Goal: Information Seeking & Learning: Learn about a topic

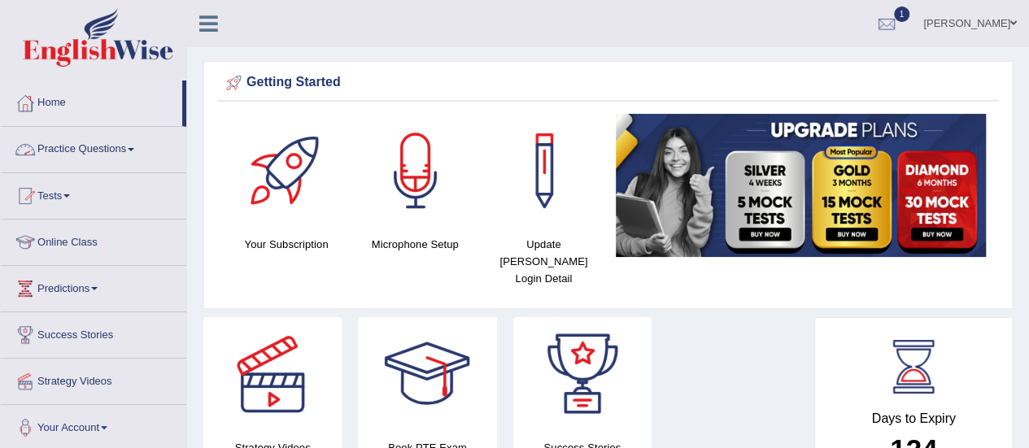
click at [93, 146] on link "Practice Questions" at bounding box center [94, 147] width 186 height 41
click at [90, 151] on link "Practice Questions" at bounding box center [94, 147] width 186 height 41
click at [112, 150] on link "Practice Questions" at bounding box center [94, 147] width 186 height 41
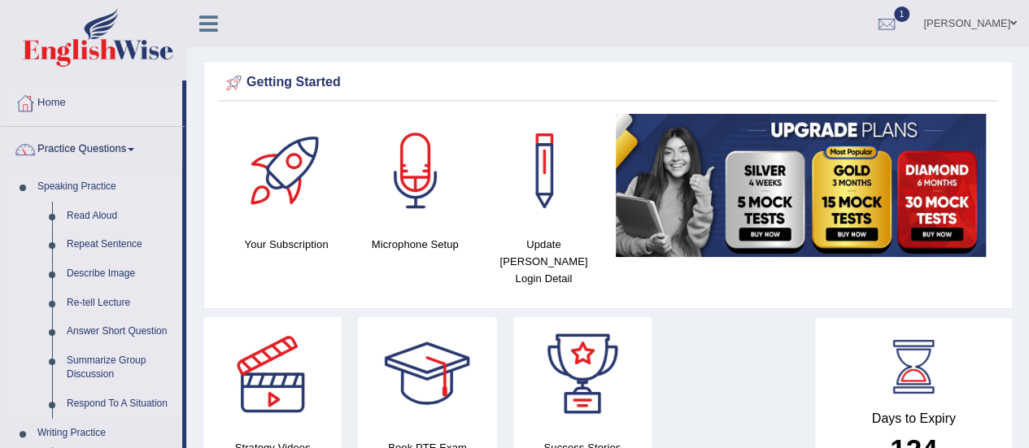
click at [94, 212] on link "Read Aloud" at bounding box center [120, 216] width 123 height 29
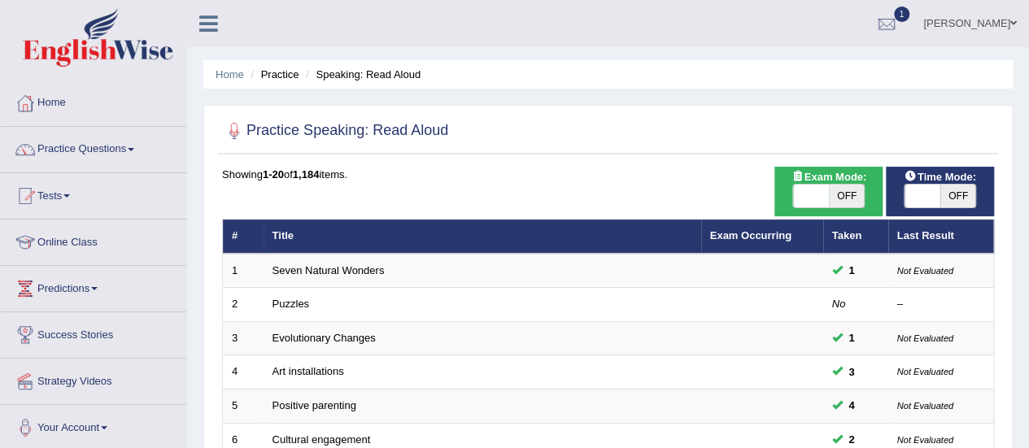
checkbox input "true"
drag, startPoint x: 916, startPoint y: 197, endPoint x: 958, endPoint y: 225, distance: 50.3
click at [991, 211] on div "Time Mode: ON OFF" at bounding box center [940, 192] width 108 height 50
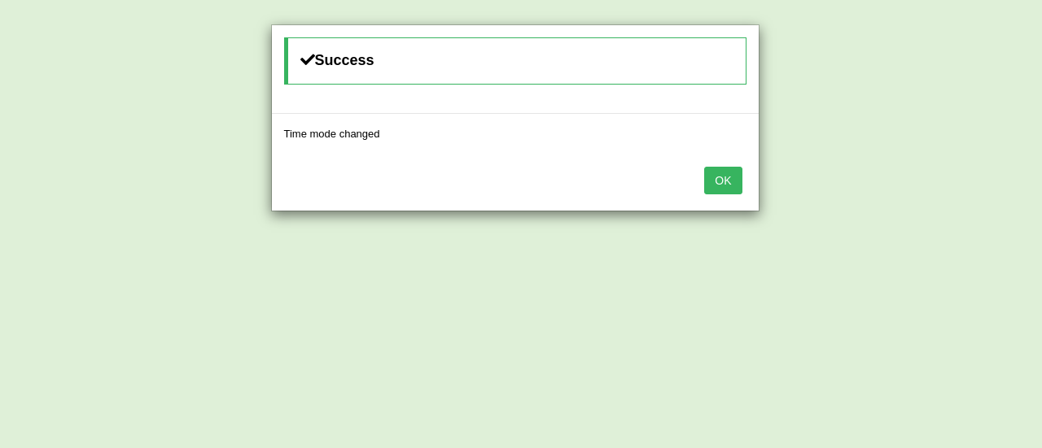
click at [706, 182] on button "OK" at bounding box center [722, 181] width 37 height 28
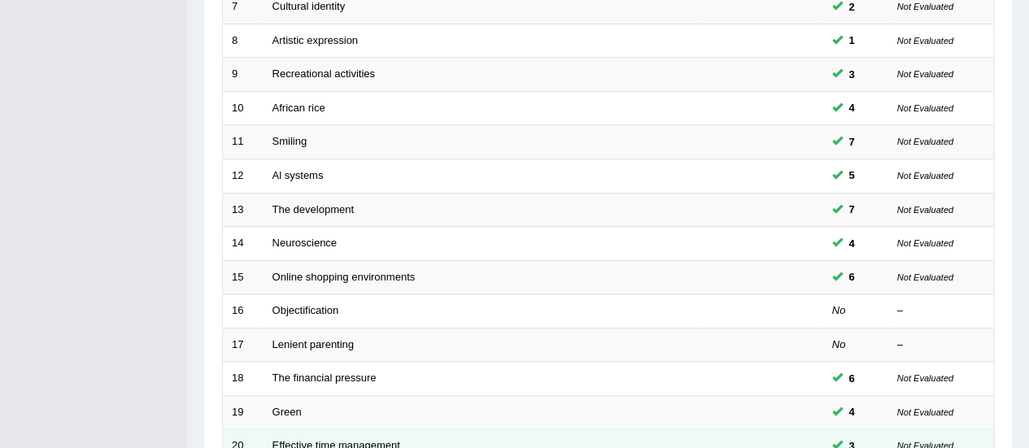
scroll to position [621, 0]
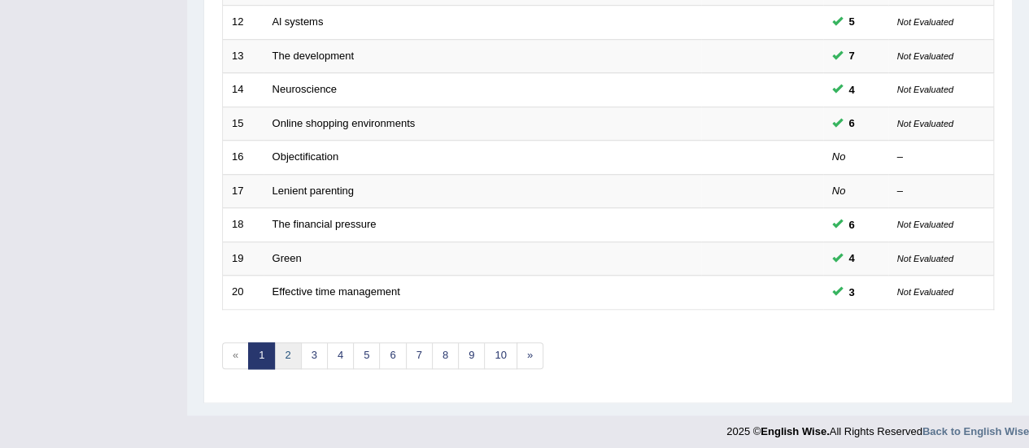
click at [282, 360] on link "2" at bounding box center [287, 356] width 27 height 27
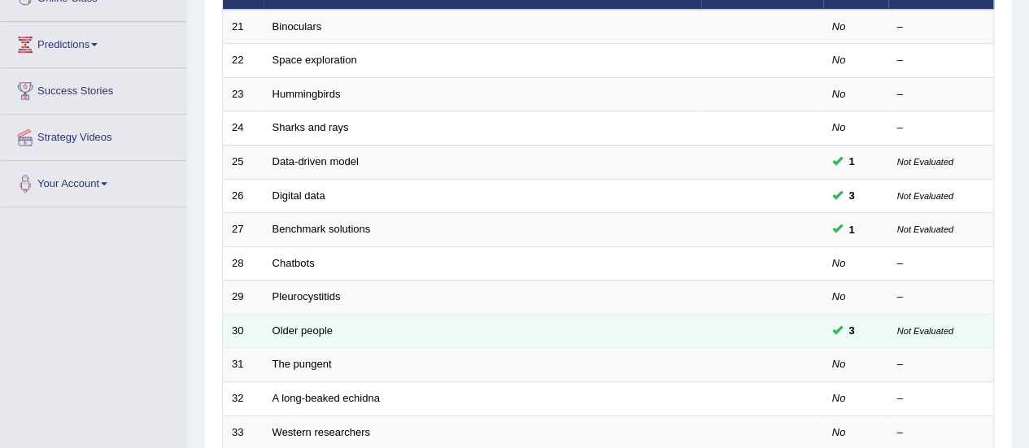
scroll to position [621, 0]
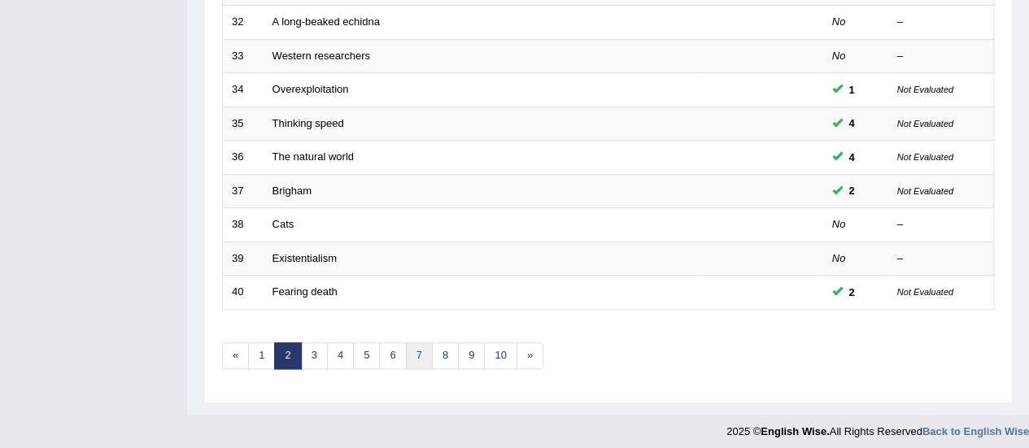
click at [409, 353] on link "7" at bounding box center [419, 356] width 27 height 27
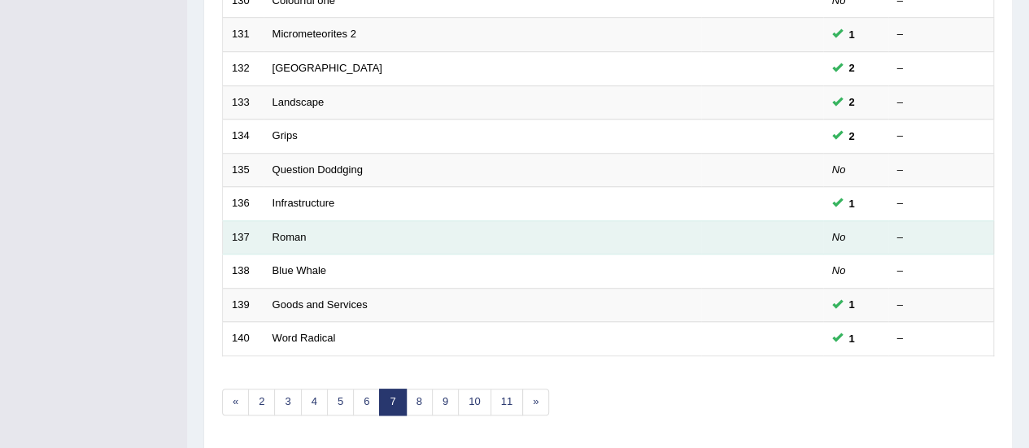
scroll to position [621, 0]
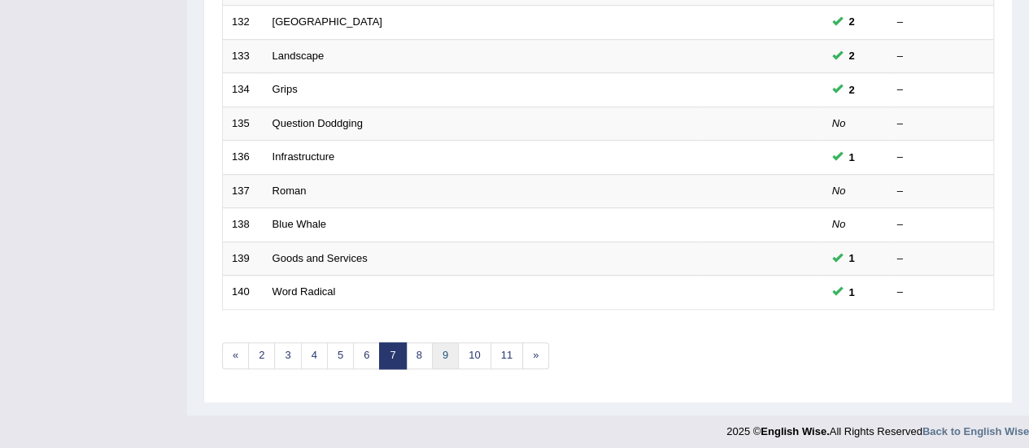
click at [432, 357] on link "9" at bounding box center [445, 356] width 27 height 27
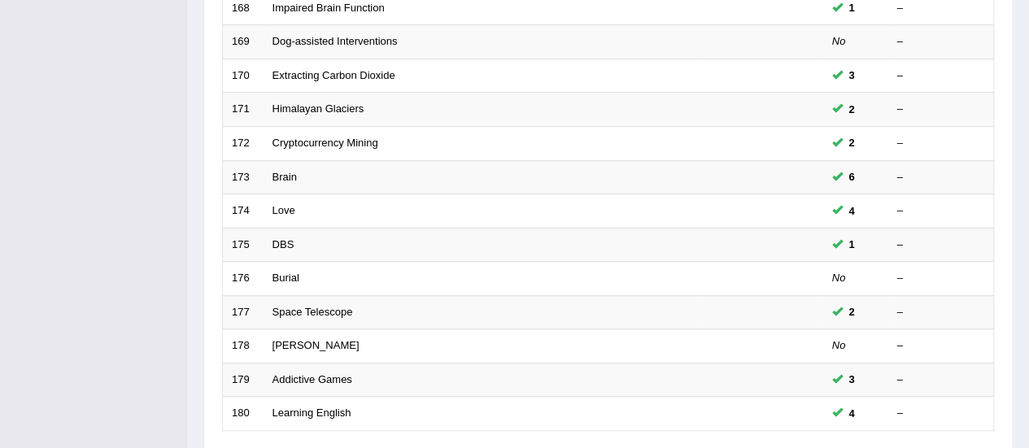
scroll to position [621, 0]
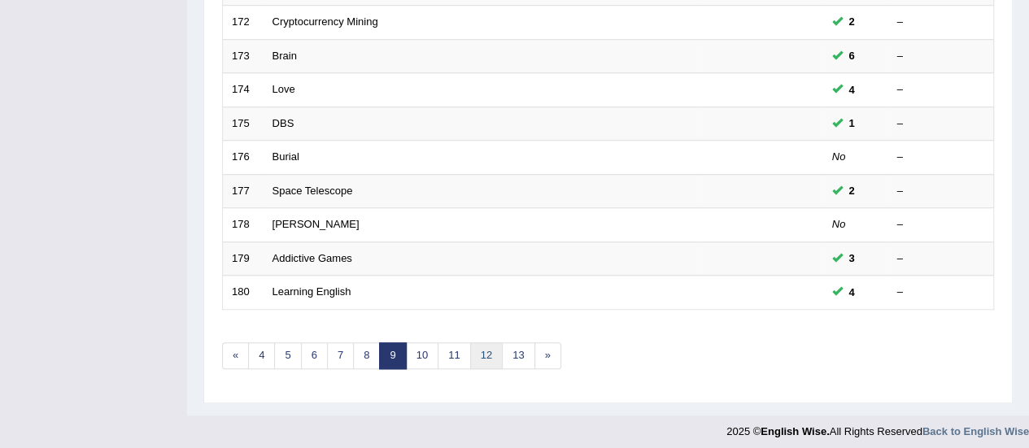
click at [470, 345] on link "12" at bounding box center [486, 356] width 33 height 27
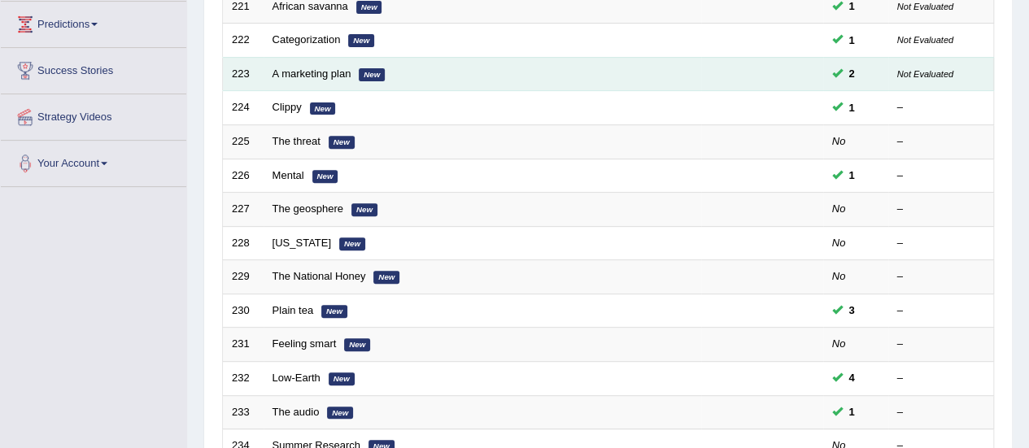
scroll to position [244, 0]
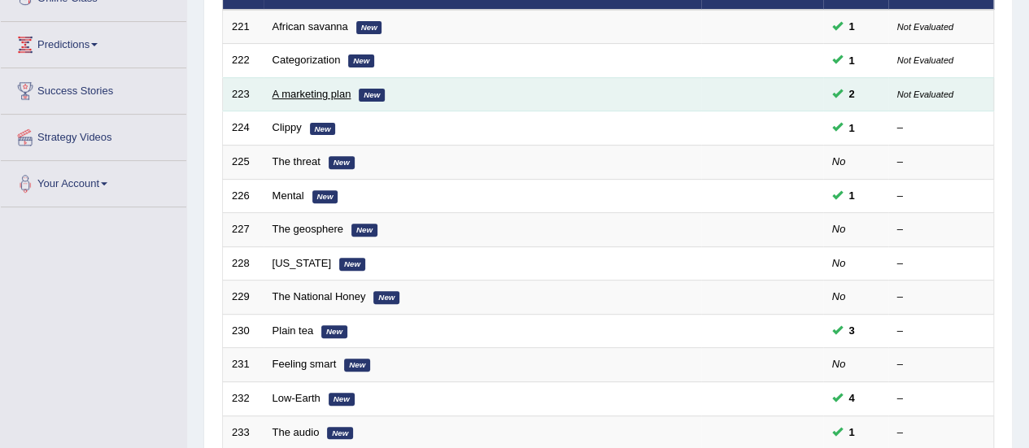
click at [306, 88] on link "A marketing plan" at bounding box center [312, 94] width 79 height 12
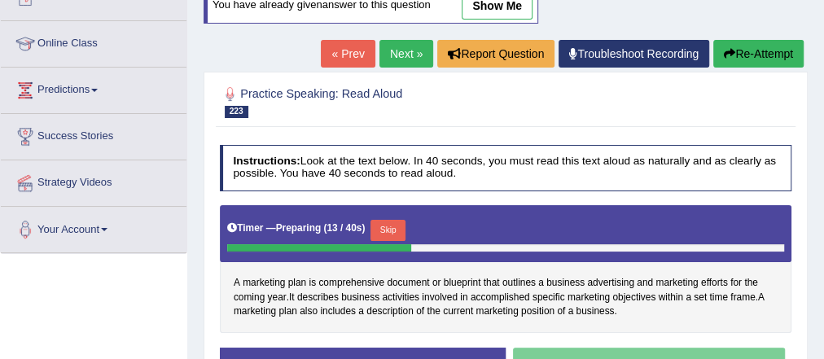
scroll to position [194, 0]
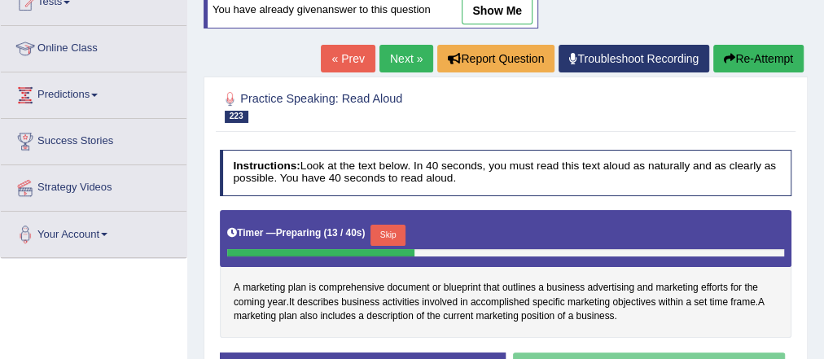
click at [771, 45] on button "Re-Attempt" at bounding box center [758, 59] width 90 height 28
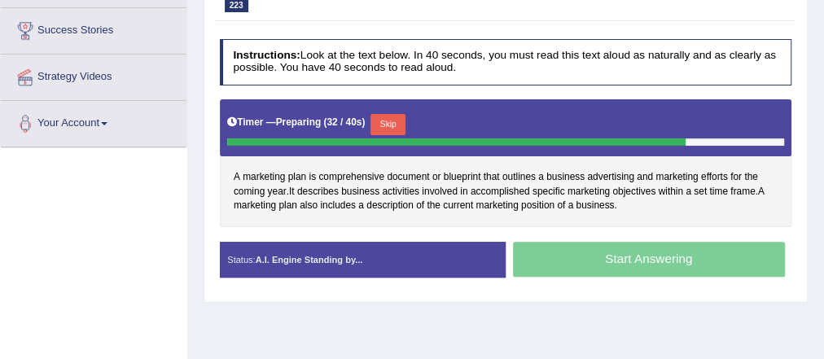
scroll to position [155, 0]
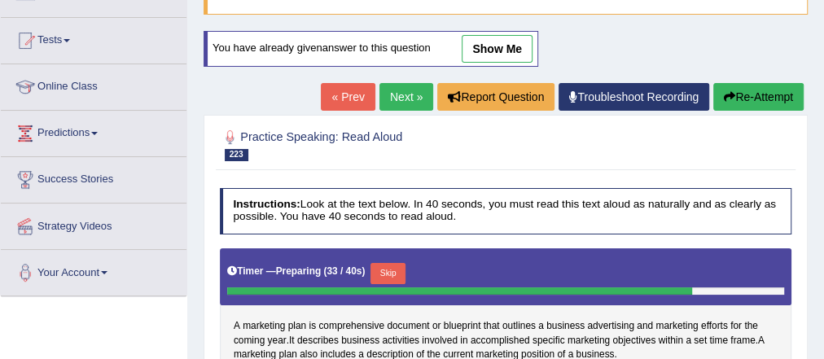
click at [760, 88] on button "Re-Attempt" at bounding box center [758, 97] width 90 height 28
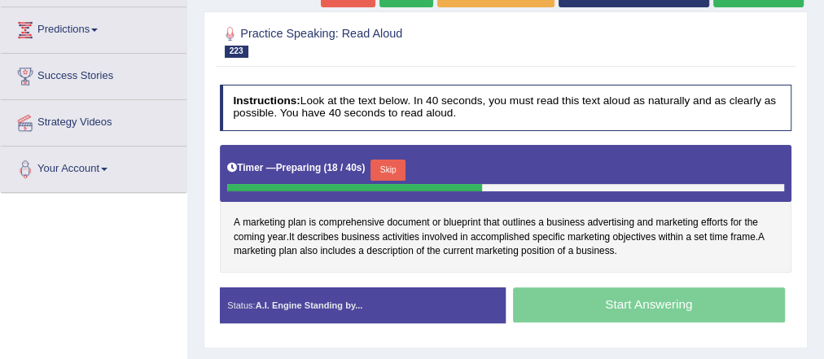
scroll to position [149, 0]
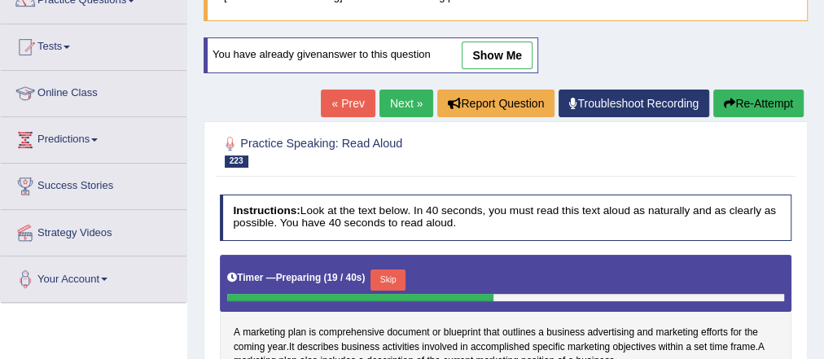
click at [758, 97] on button "Re-Attempt" at bounding box center [758, 104] width 90 height 28
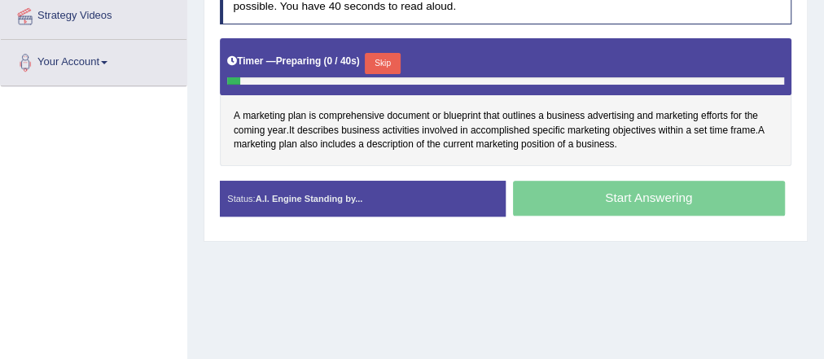
scroll to position [353, 0]
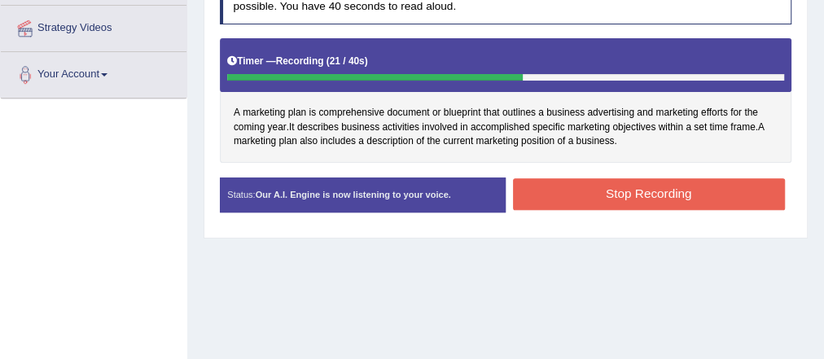
click at [627, 197] on button "Stop Recording" at bounding box center [649, 194] width 272 height 32
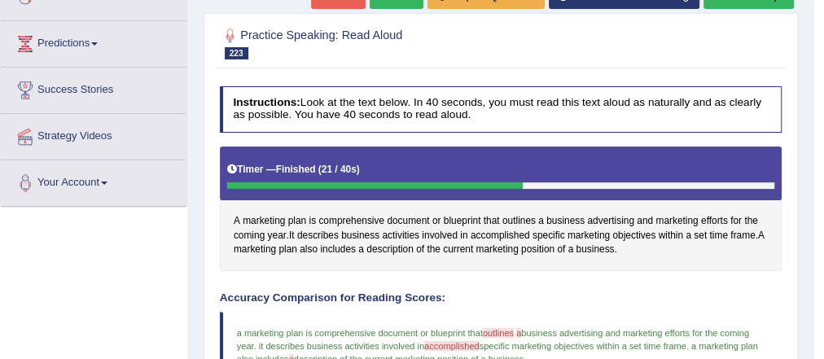
scroll to position [93, 0]
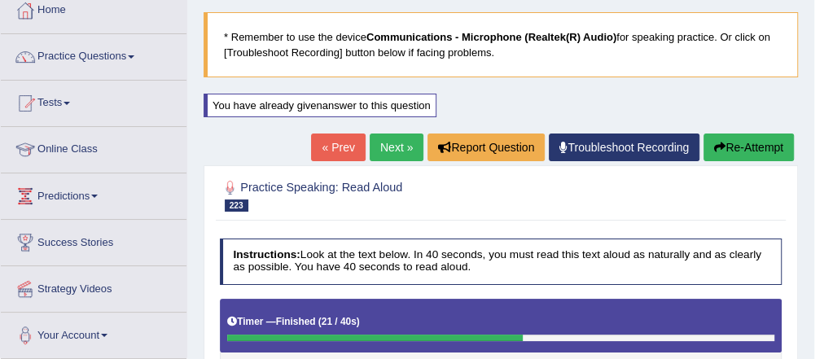
click at [393, 152] on link "Next »" at bounding box center [396, 147] width 54 height 28
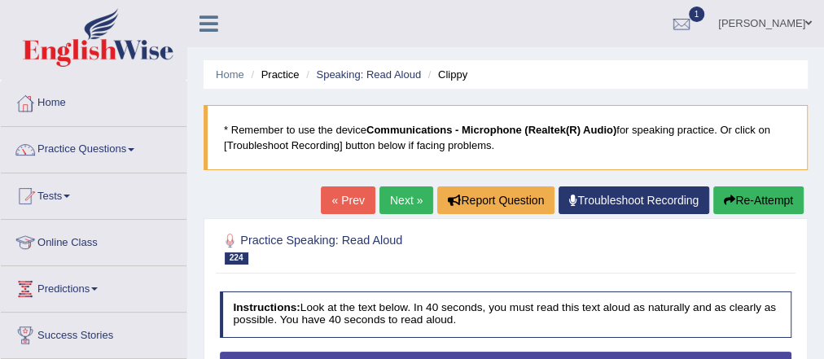
click at [391, 196] on link "Next »" at bounding box center [406, 200] width 54 height 28
click at [400, 207] on link "Next »" at bounding box center [406, 200] width 54 height 28
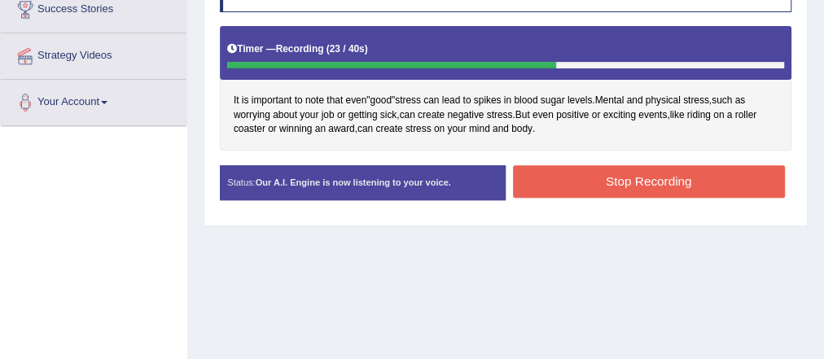
click at [598, 177] on button "Stop Recording" at bounding box center [649, 181] width 272 height 32
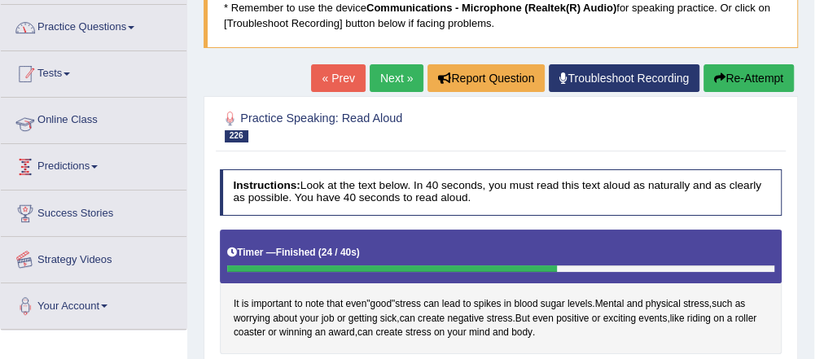
scroll to position [22, 0]
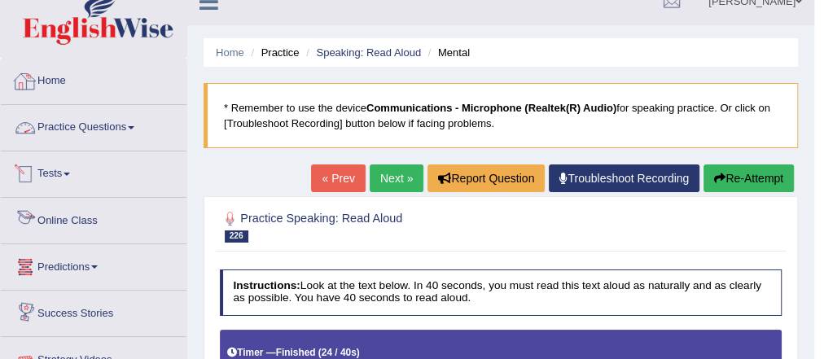
click at [104, 132] on link "Practice Questions" at bounding box center [94, 125] width 186 height 41
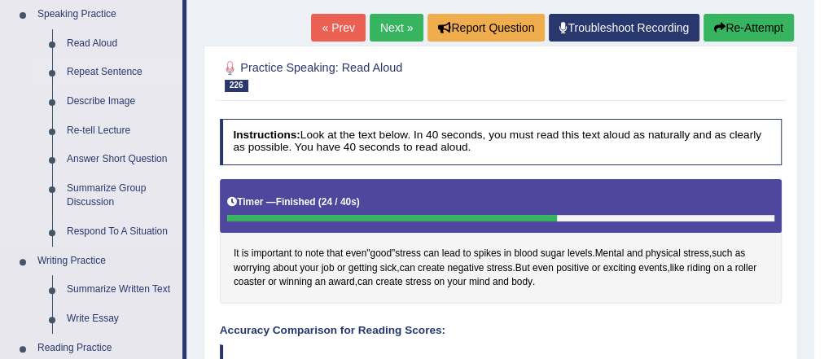
scroll to position [152, 0]
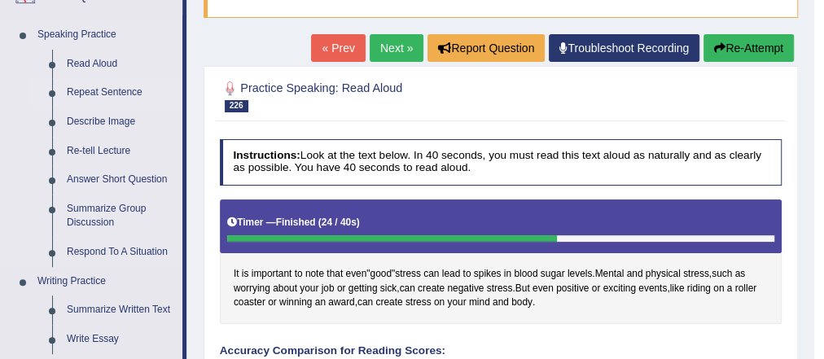
click at [120, 88] on link "Repeat Sentence" at bounding box center [120, 92] width 123 height 29
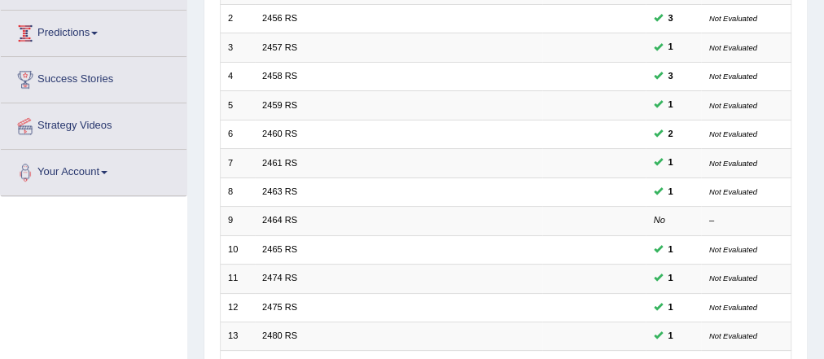
scroll to position [260, 0]
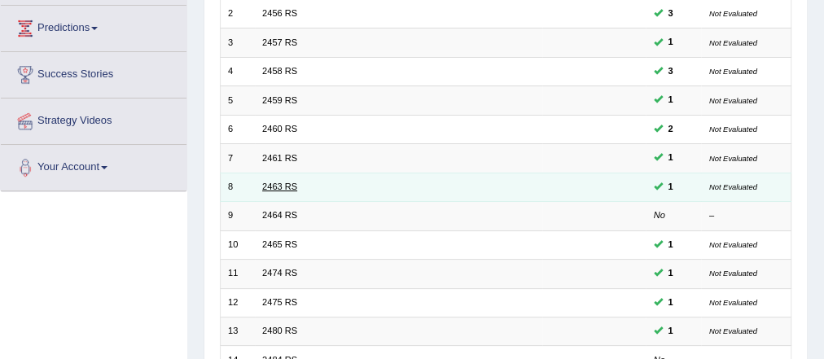
click at [279, 184] on link "2463 RS" at bounding box center [279, 186] width 35 height 10
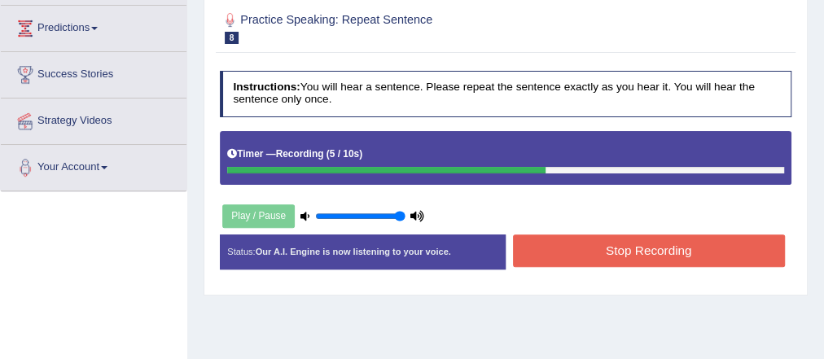
click at [592, 251] on button "Stop Recording" at bounding box center [649, 250] width 272 height 32
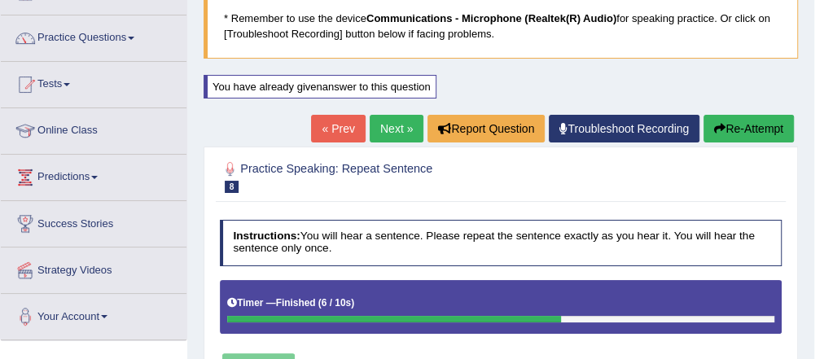
scroll to position [65, 0]
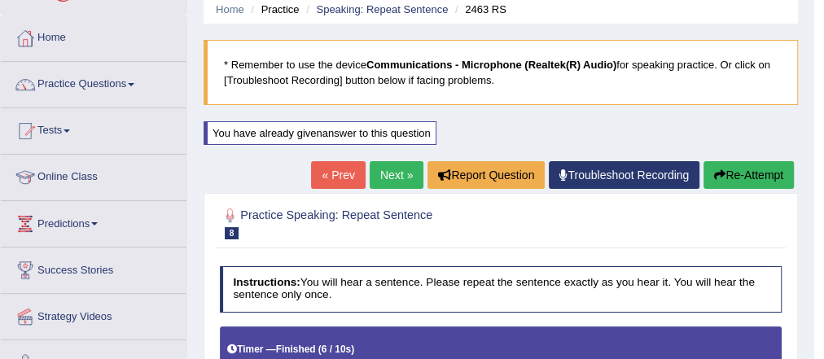
click at [387, 173] on link "Next »" at bounding box center [396, 175] width 54 height 28
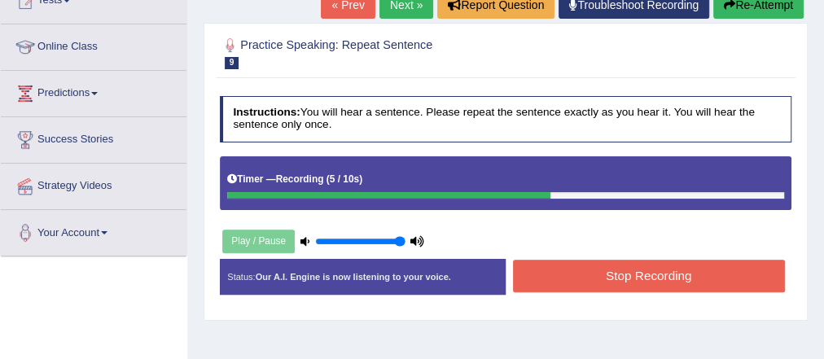
click at [574, 275] on button "Stop Recording" at bounding box center [649, 276] width 272 height 32
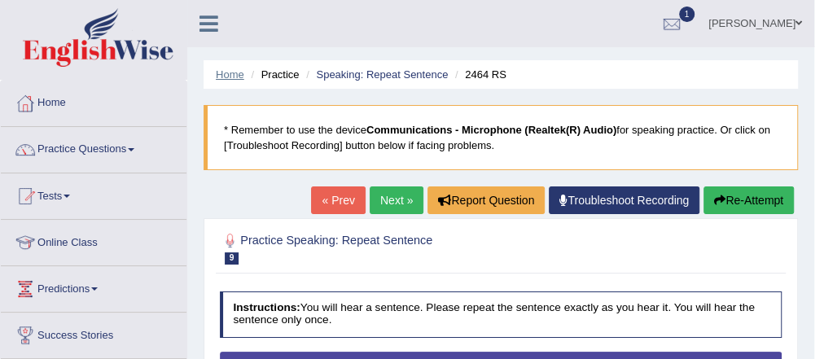
click at [225, 74] on link "Home" at bounding box center [230, 74] width 28 height 12
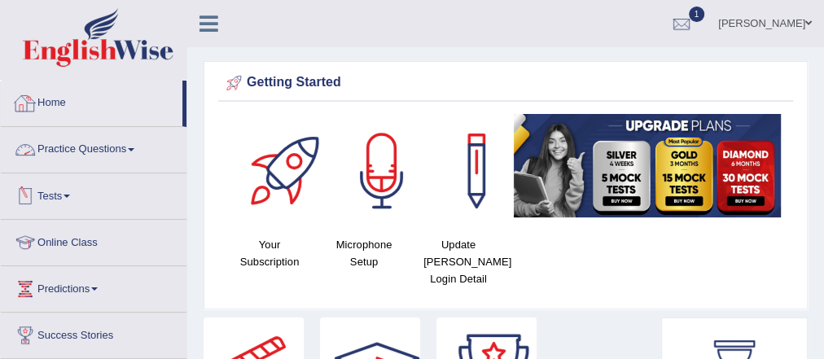
click at [78, 142] on link "Practice Questions" at bounding box center [94, 147] width 186 height 41
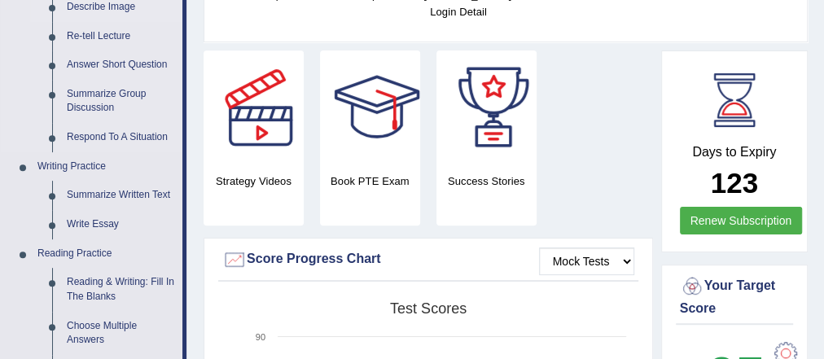
scroll to position [130, 0]
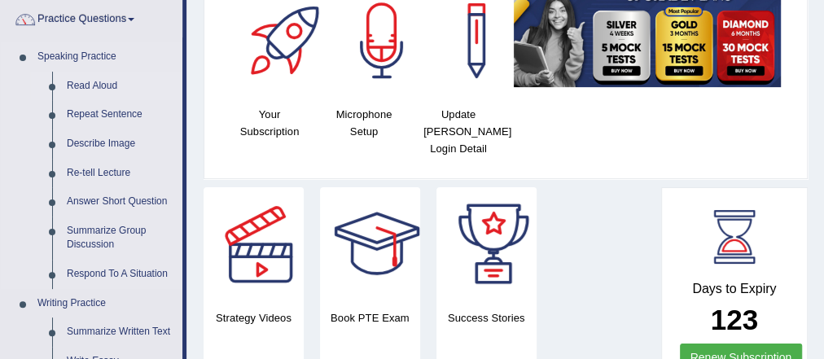
click at [92, 79] on link "Read Aloud" at bounding box center [120, 86] width 123 height 29
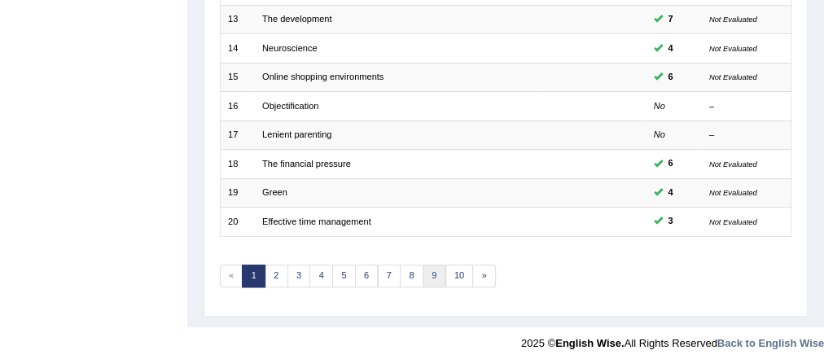
click at [422, 270] on link "9" at bounding box center [434, 275] width 24 height 23
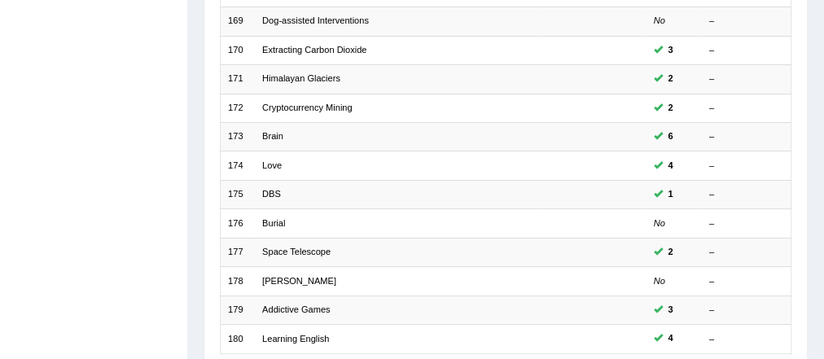
scroll to position [572, 0]
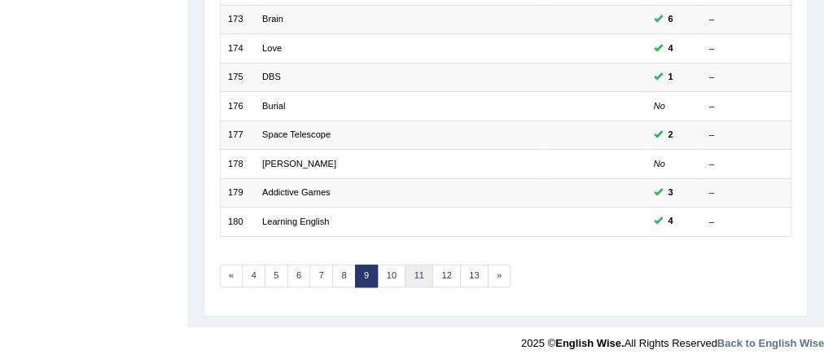
click at [417, 274] on link "11" at bounding box center [418, 275] width 28 height 23
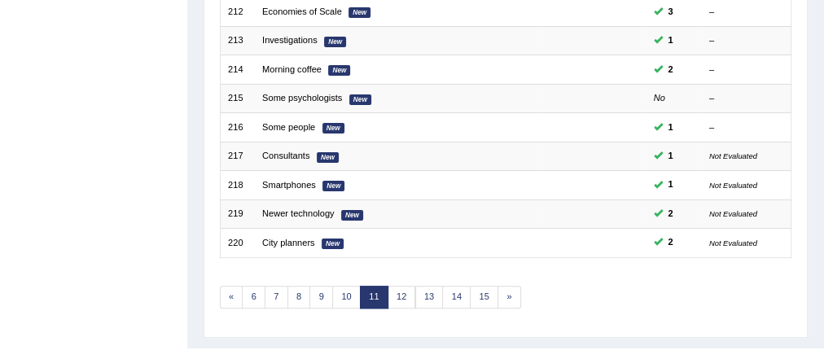
scroll to position [572, 0]
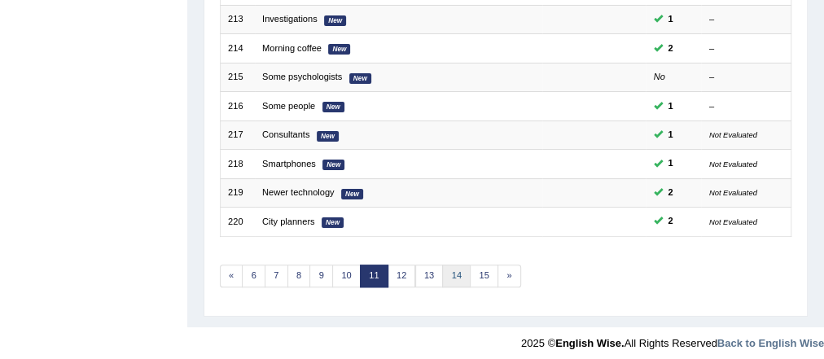
click at [442, 273] on link "14" at bounding box center [456, 275] width 28 height 23
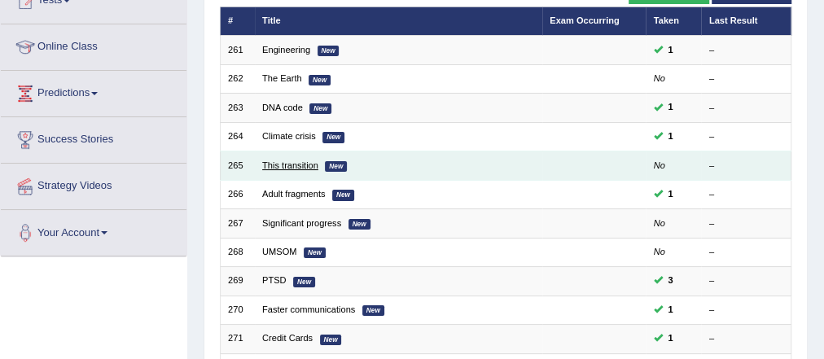
click at [287, 161] on link "This transition" at bounding box center [290, 165] width 56 height 10
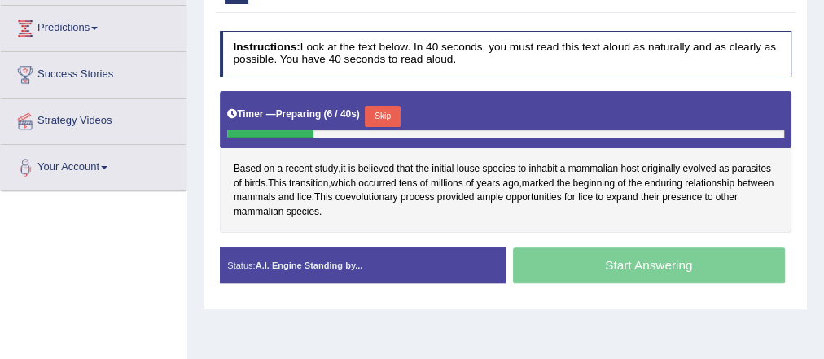
scroll to position [195, 0]
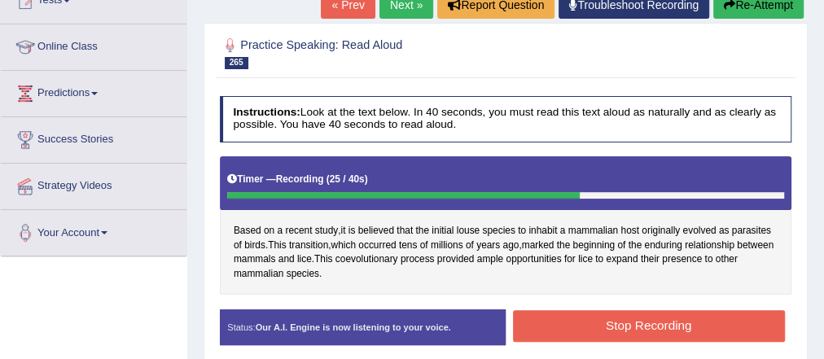
click at [703, 322] on button "Stop Recording" at bounding box center [649, 326] width 272 height 32
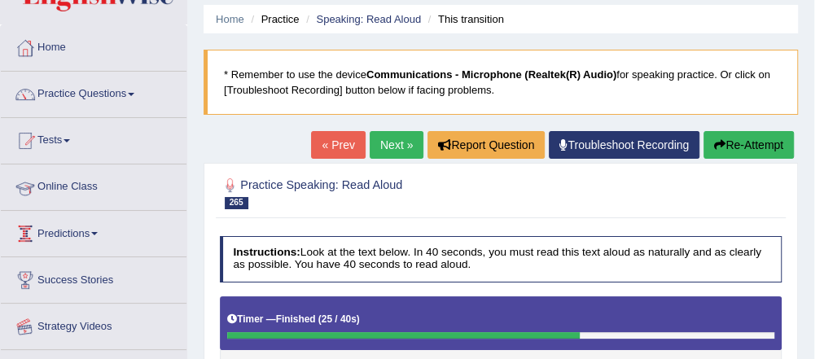
scroll to position [0, 0]
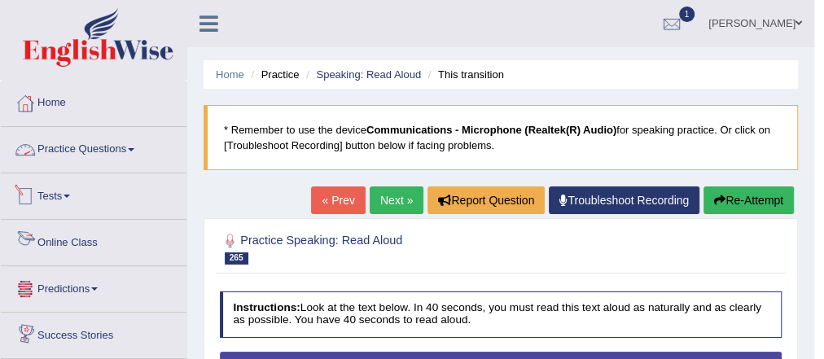
click at [77, 155] on link "Practice Questions" at bounding box center [94, 147] width 186 height 41
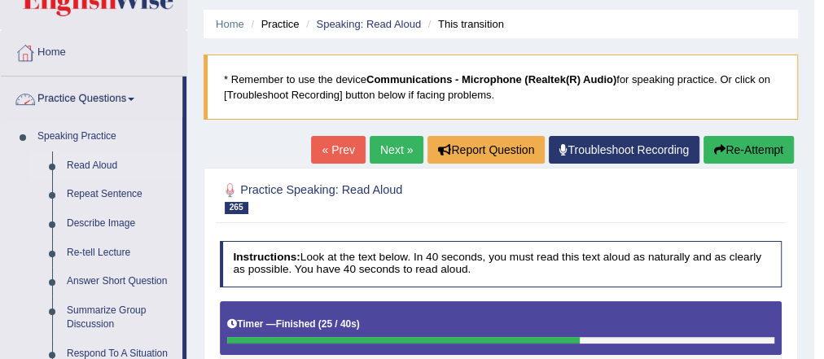
scroll to position [130, 0]
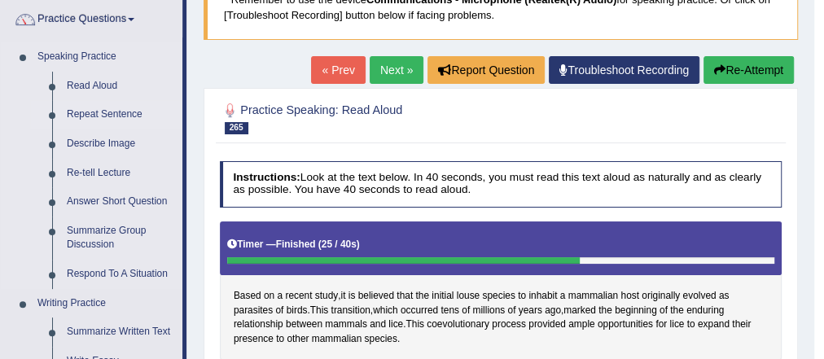
click at [128, 111] on link "Repeat Sentence" at bounding box center [120, 114] width 123 height 29
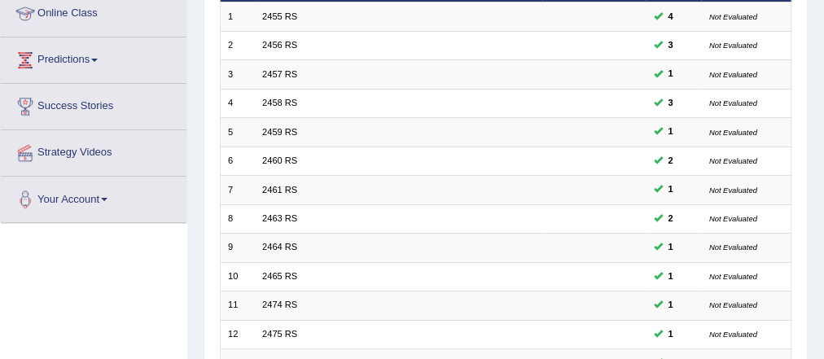
scroll to position [326, 0]
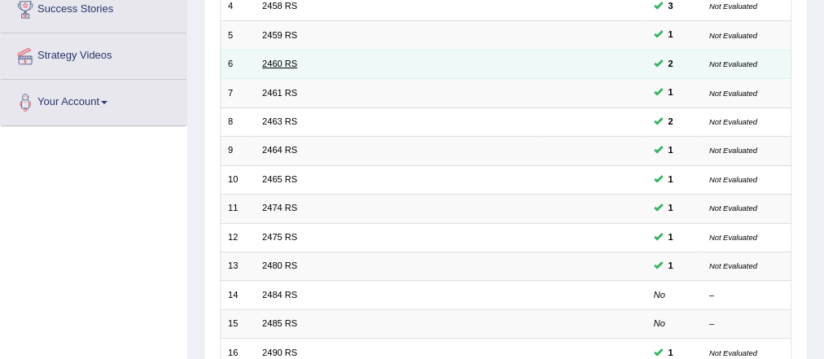
click at [287, 65] on link "2460 RS" at bounding box center [279, 64] width 35 height 10
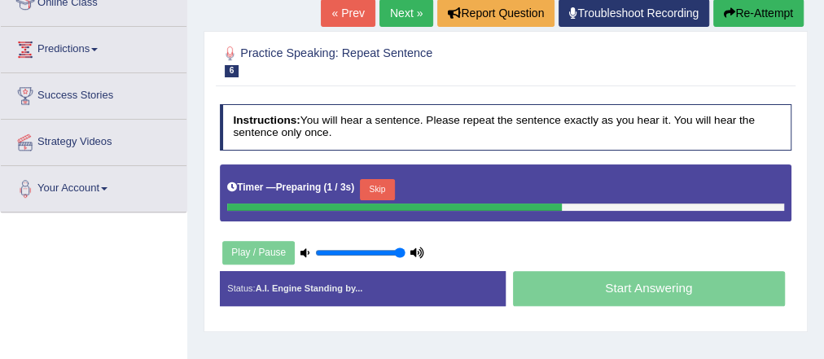
scroll to position [326, 0]
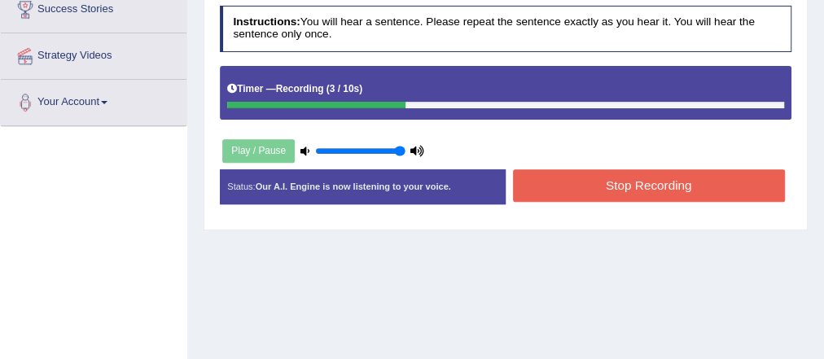
click at [614, 192] on button "Stop Recording" at bounding box center [649, 185] width 272 height 32
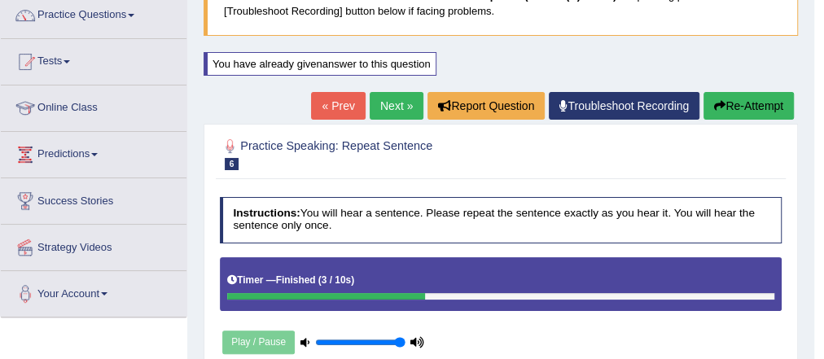
scroll to position [130, 0]
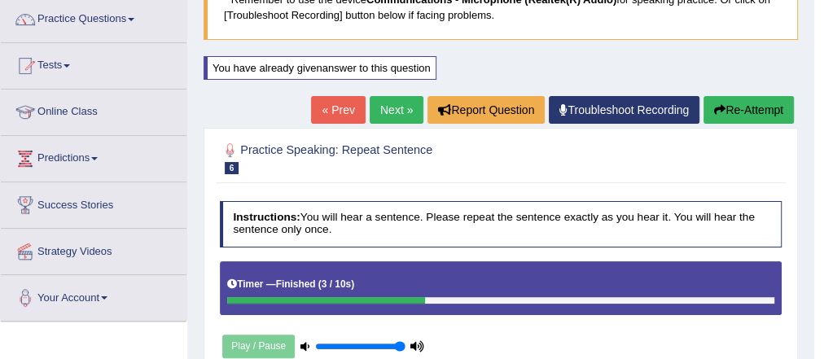
click at [395, 115] on link "Next »" at bounding box center [396, 110] width 54 height 28
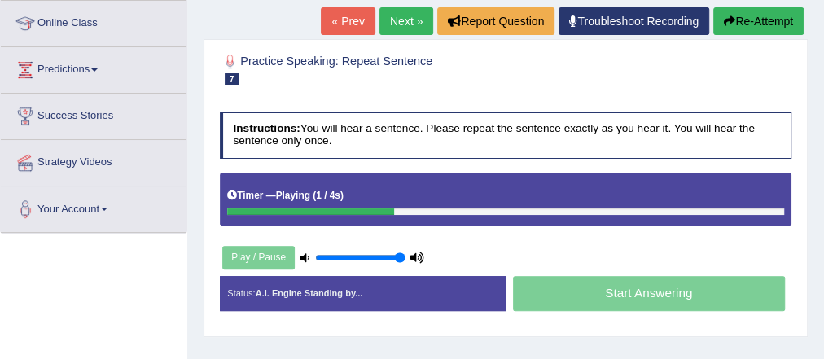
scroll to position [130, 0]
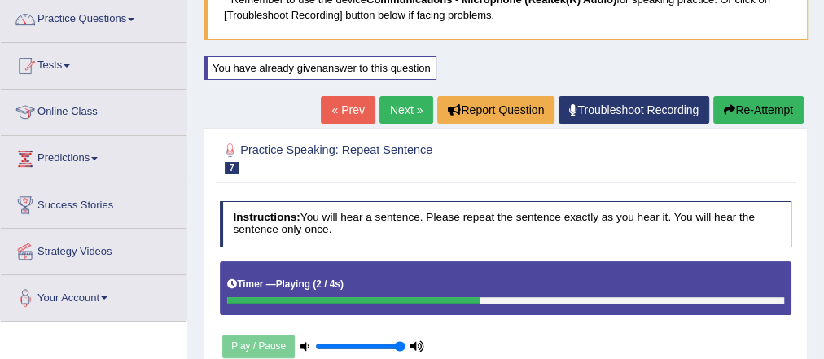
click at [767, 109] on button "Re-Attempt" at bounding box center [758, 110] width 90 height 28
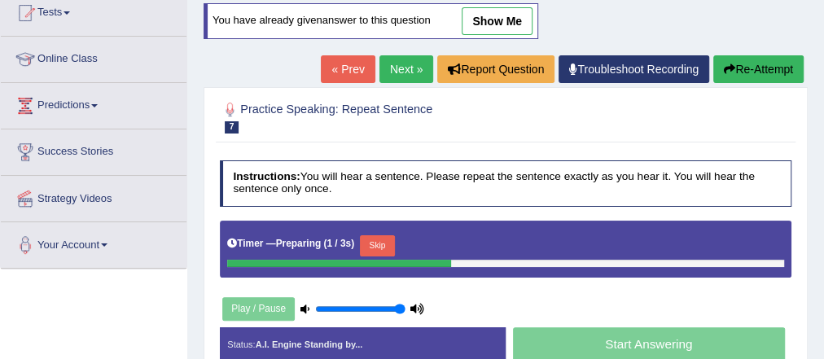
scroll to position [135, 0]
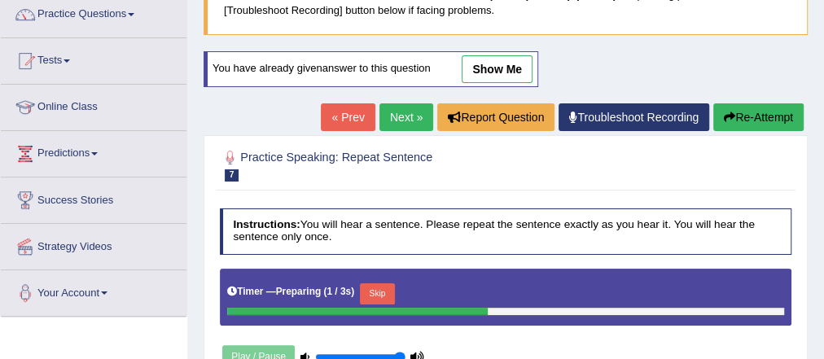
click at [742, 114] on button "Re-Attempt" at bounding box center [758, 117] width 90 height 28
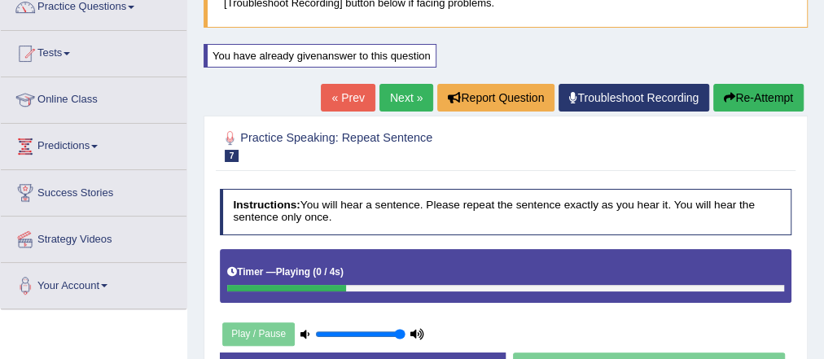
scroll to position [141, 0]
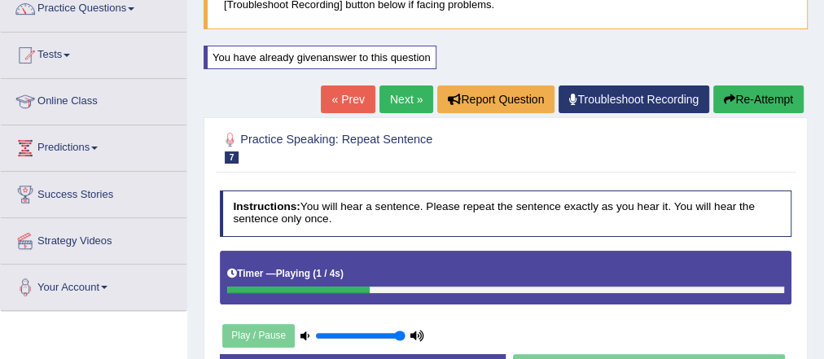
click at [749, 94] on button "Re-Attempt" at bounding box center [758, 99] width 90 height 28
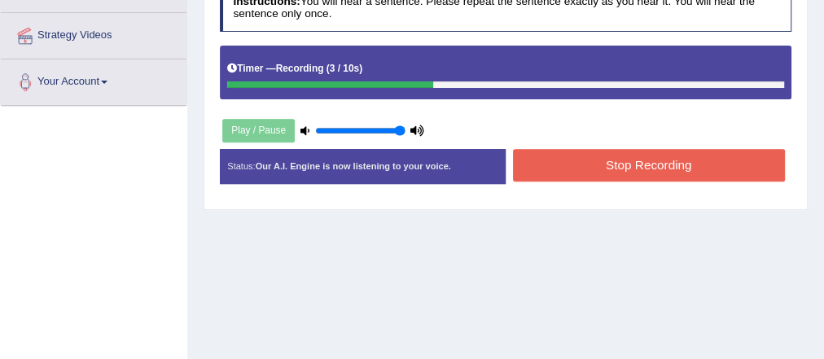
click at [643, 170] on button "Stop Recording" at bounding box center [649, 165] width 272 height 32
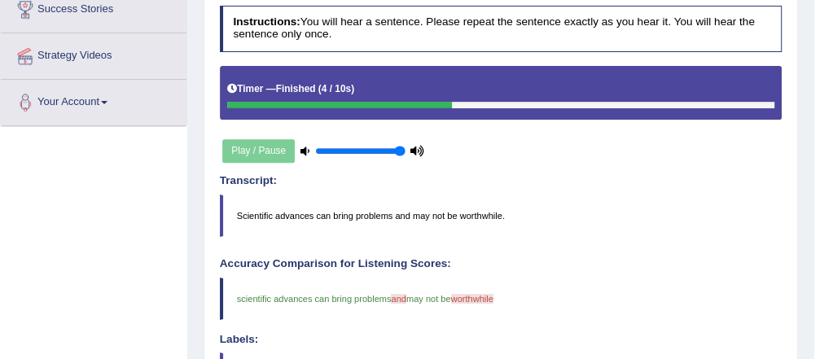
scroll to position [346, 0]
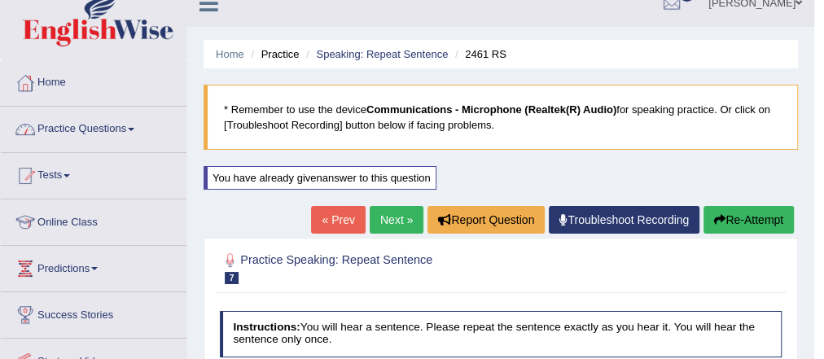
click at [103, 118] on link "Practice Questions" at bounding box center [94, 127] width 186 height 41
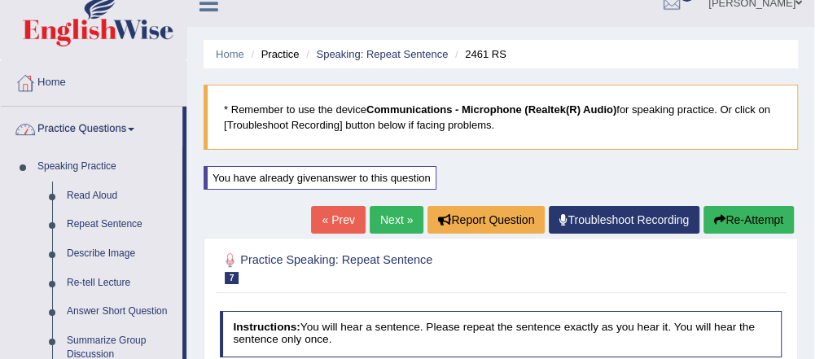
scroll to position [151, 0]
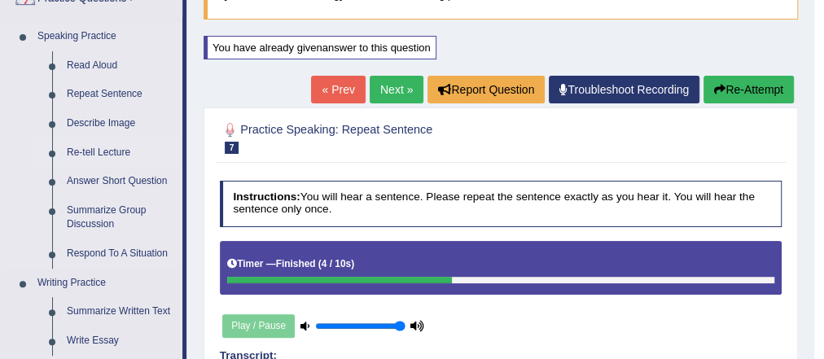
click at [105, 153] on link "Re-tell Lecture" at bounding box center [120, 152] width 123 height 29
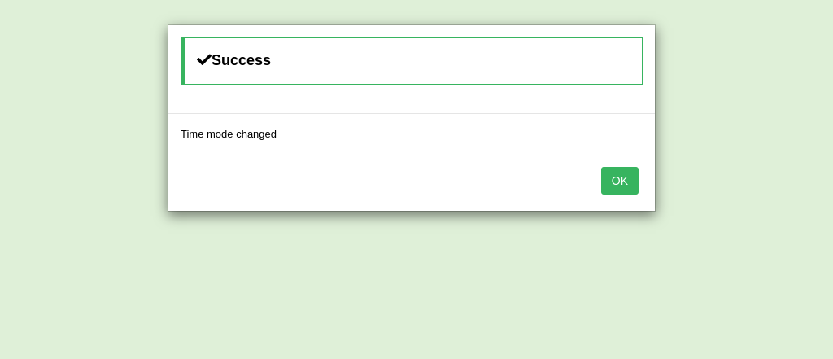
click at [614, 177] on button "OK" at bounding box center [619, 181] width 37 height 28
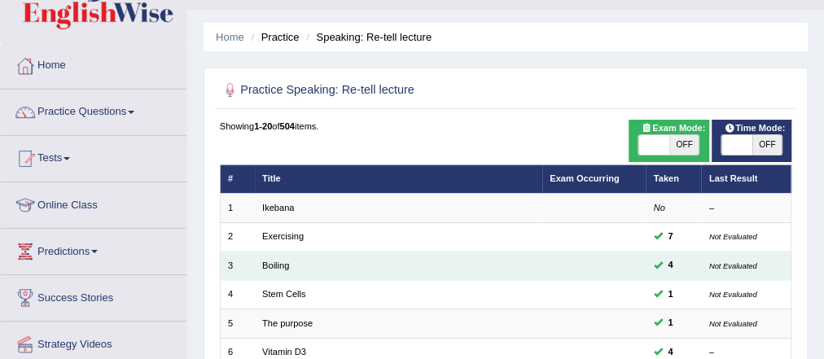
scroll to position [65, 0]
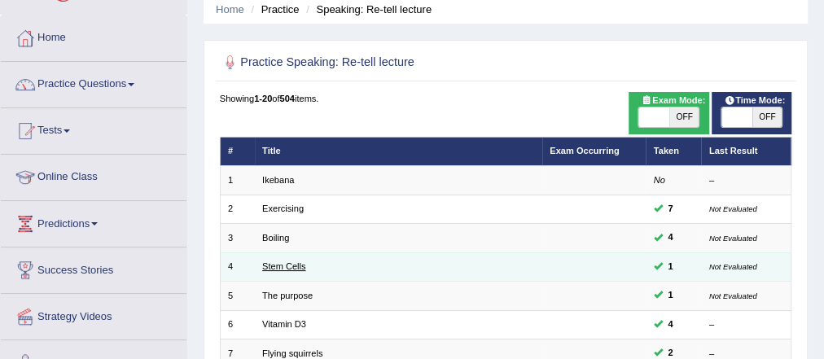
click at [291, 267] on link "Stem Cells" at bounding box center [283, 266] width 43 height 10
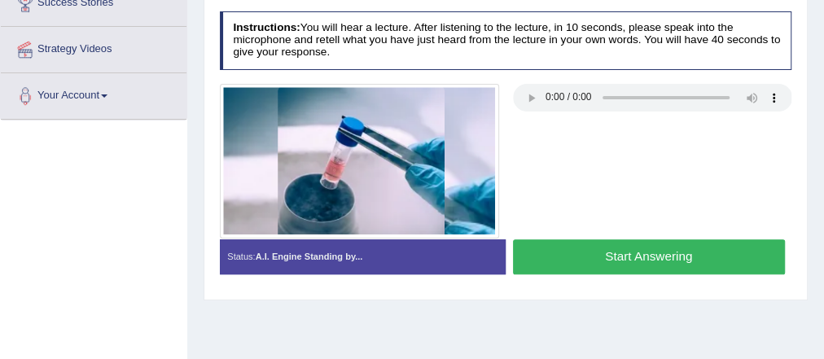
scroll to position [77, 0]
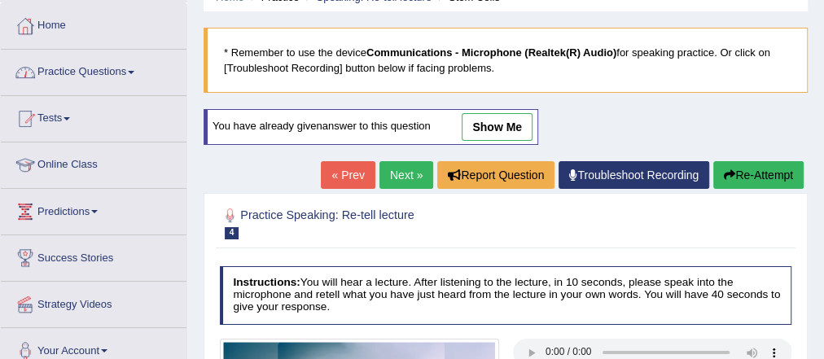
click at [111, 70] on link "Practice Questions" at bounding box center [94, 70] width 186 height 41
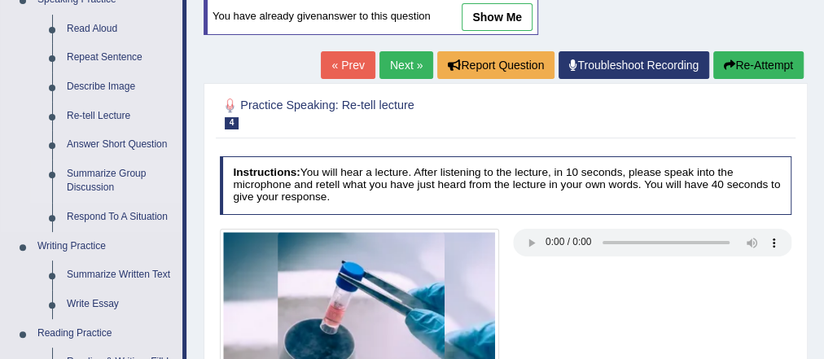
scroll to position [208, 0]
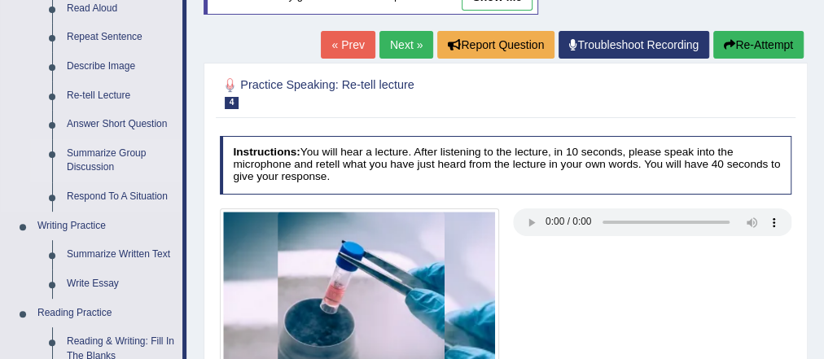
click at [126, 152] on link "Summarize Group Discussion" at bounding box center [120, 160] width 123 height 43
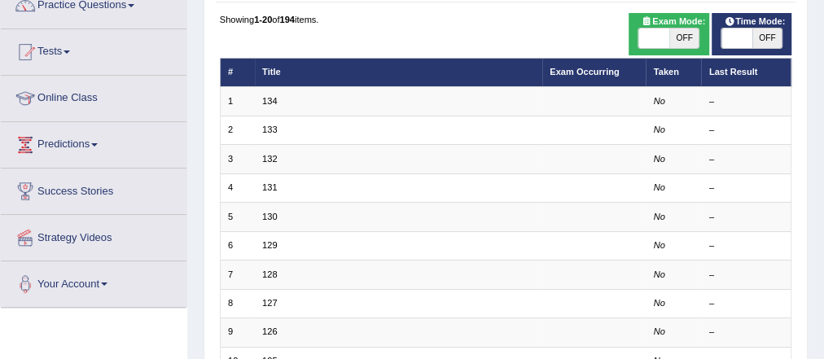
scroll to position [391, 0]
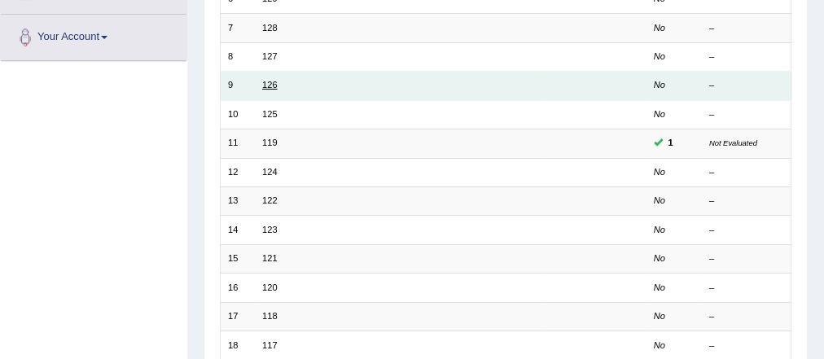
click at [270, 85] on link "126" at bounding box center [269, 85] width 15 height 10
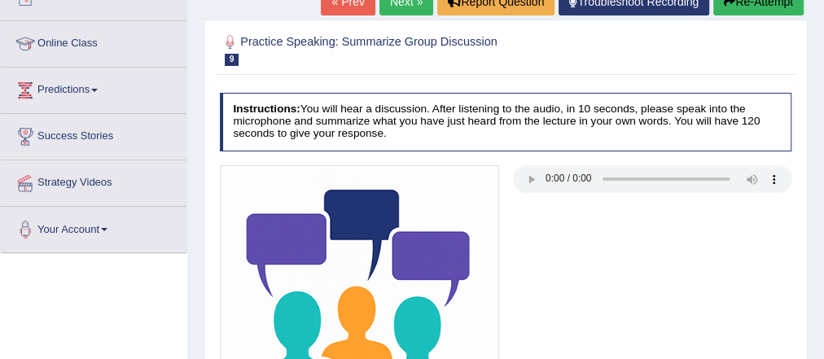
scroll to position [130, 0]
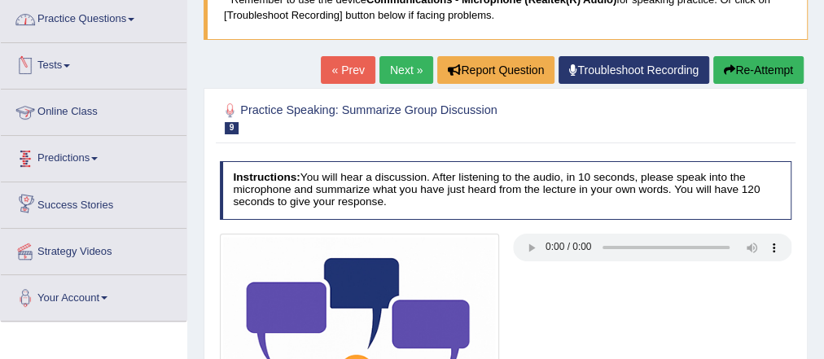
click at [98, 14] on link "Practice Questions" at bounding box center [94, 17] width 186 height 41
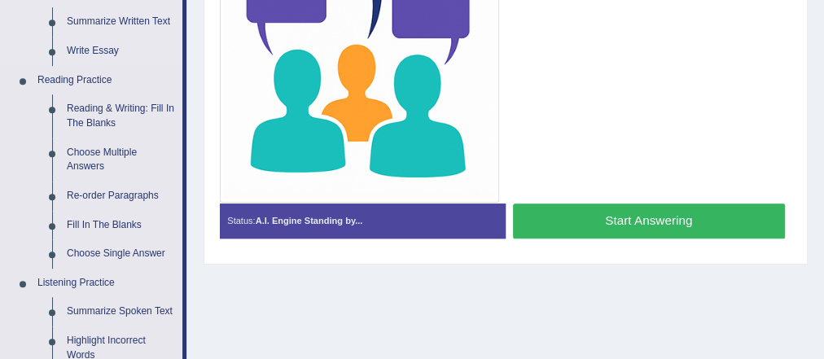
scroll to position [260, 0]
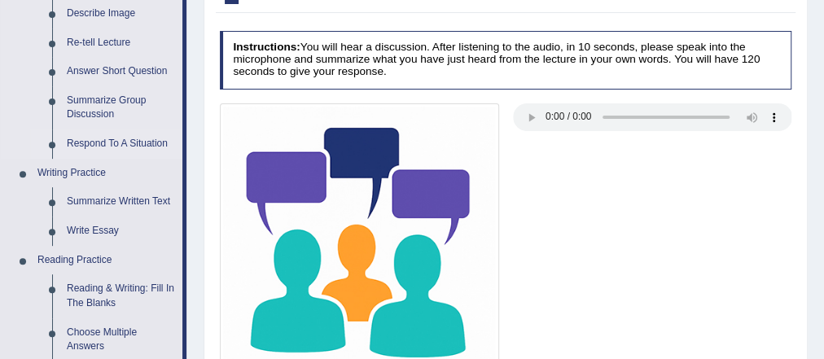
click at [125, 137] on link "Respond To A Situation" at bounding box center [120, 143] width 123 height 29
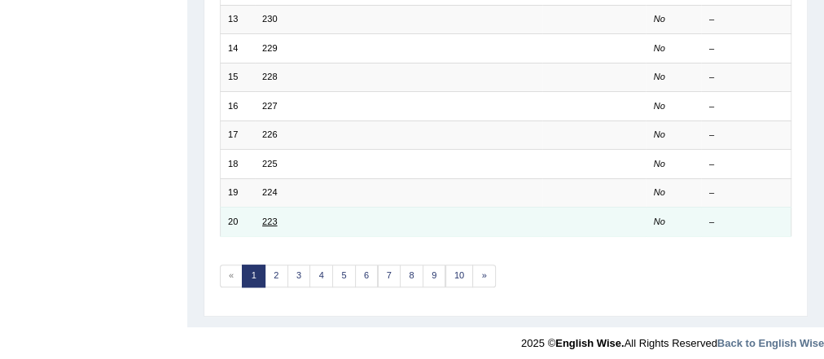
click at [271, 216] on link "223" at bounding box center [269, 221] width 15 height 10
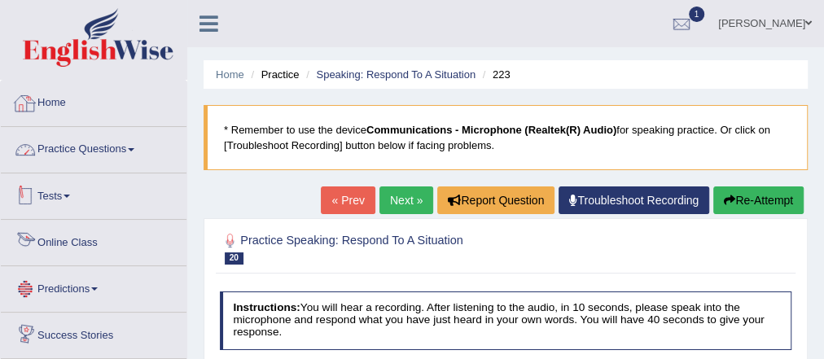
click at [81, 141] on link "Practice Questions" at bounding box center [94, 147] width 186 height 41
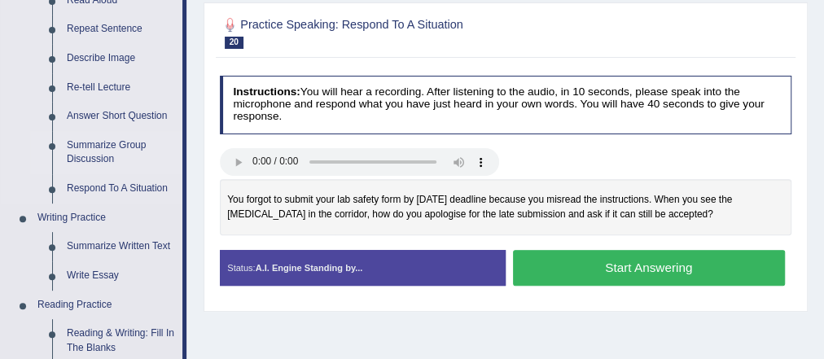
scroll to position [195, 0]
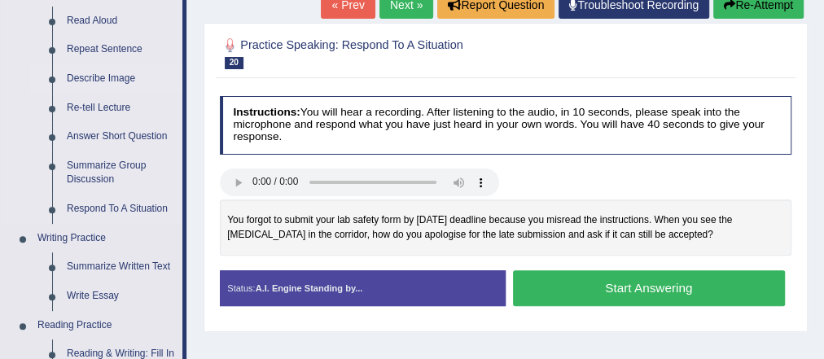
click at [96, 78] on link "Describe Image" at bounding box center [120, 78] width 123 height 29
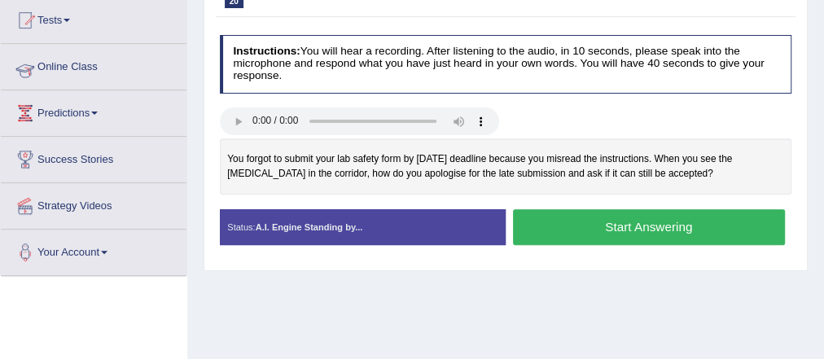
scroll to position [400, 0]
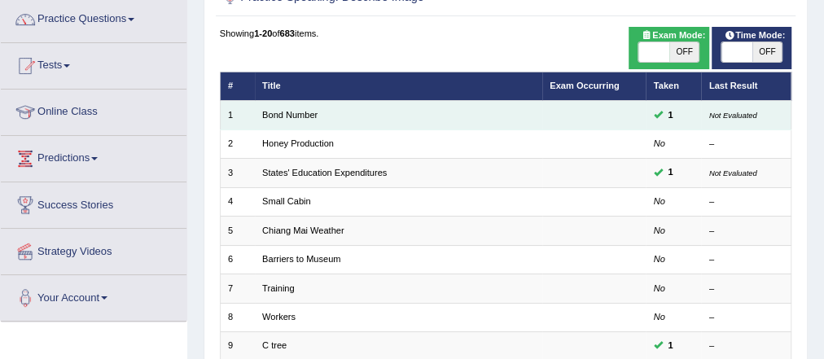
click at [302, 118] on link "Bond Number" at bounding box center [289, 115] width 55 height 10
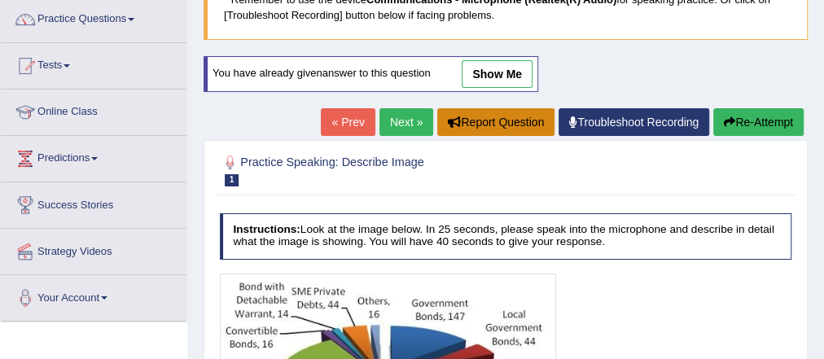
scroll to position [130, 0]
click at [399, 125] on link "Next »" at bounding box center [406, 122] width 54 height 28
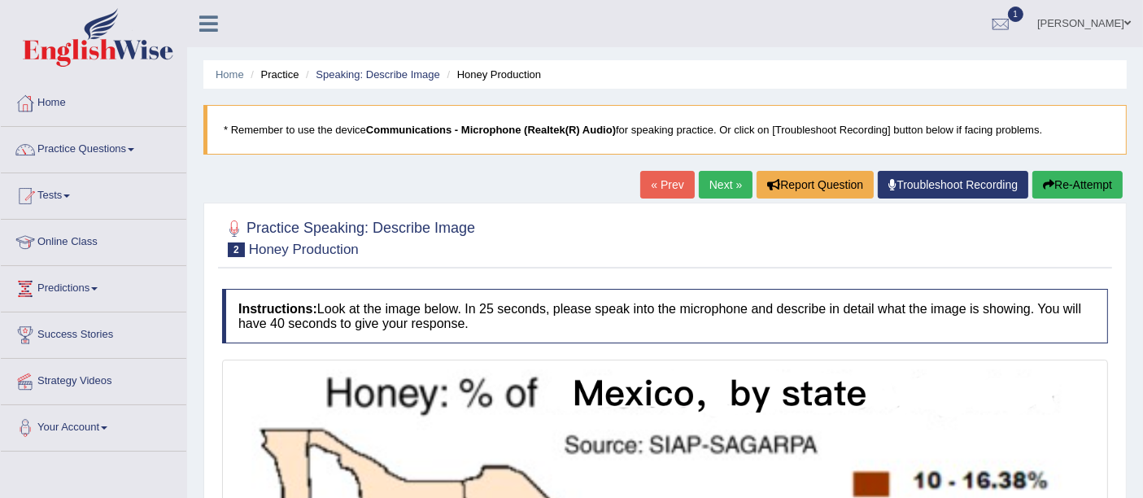
drag, startPoint x: 2057, startPoint y: 0, endPoint x: 65, endPoint y: 144, distance: 1997.3
click at [65, 144] on link "Practice Questions" at bounding box center [94, 147] width 186 height 41
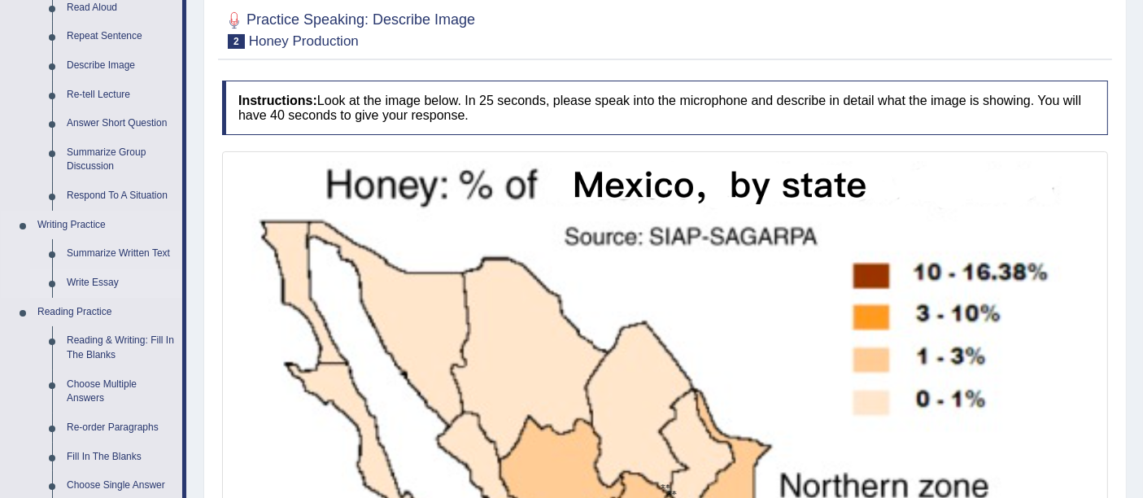
scroll to position [181, 0]
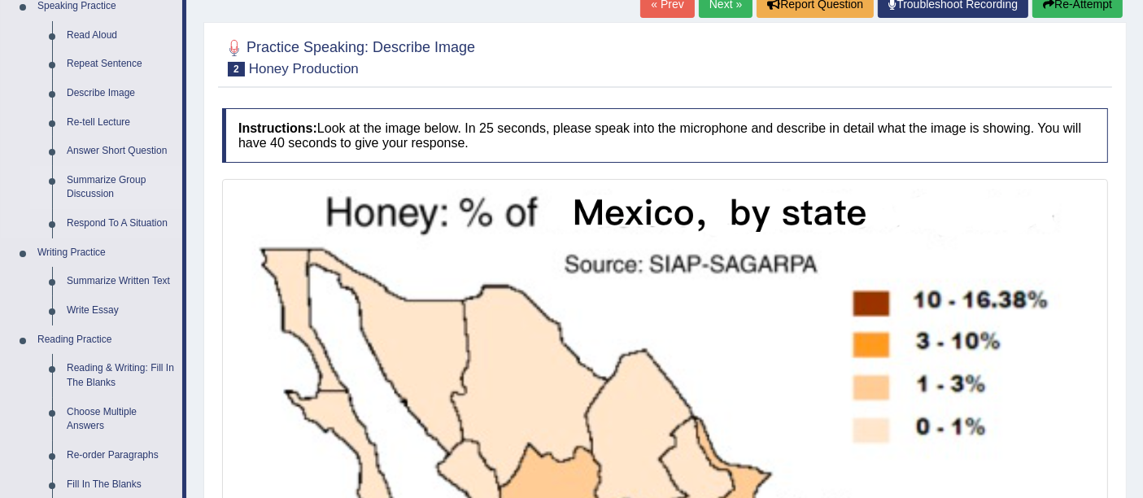
click at [119, 174] on link "Summarize Group Discussion" at bounding box center [120, 187] width 123 height 43
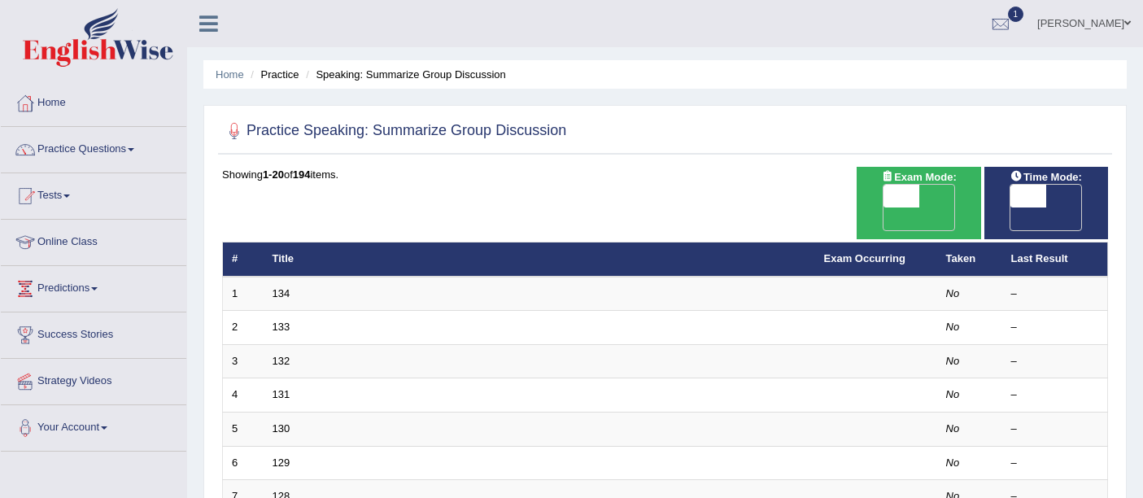
scroll to position [573, 0]
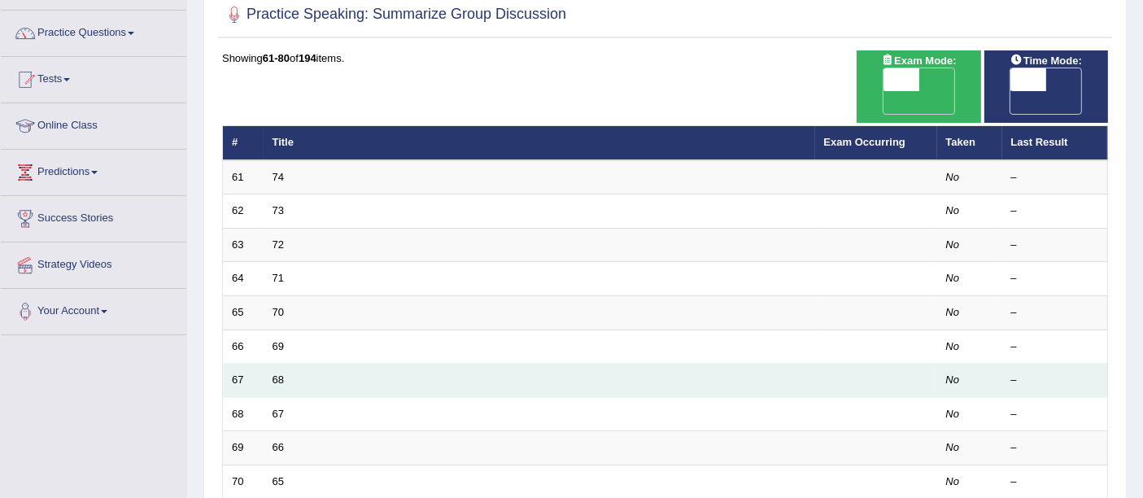
scroll to position [181, 0]
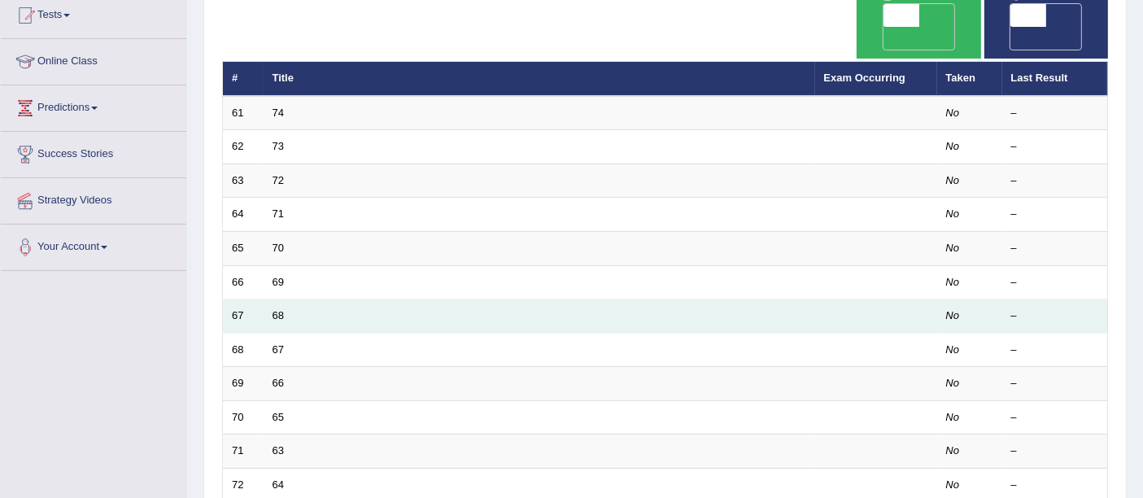
click at [256, 299] on td "67" at bounding box center [243, 316] width 41 height 34
click at [279, 309] on link "68" at bounding box center [278, 315] width 11 height 12
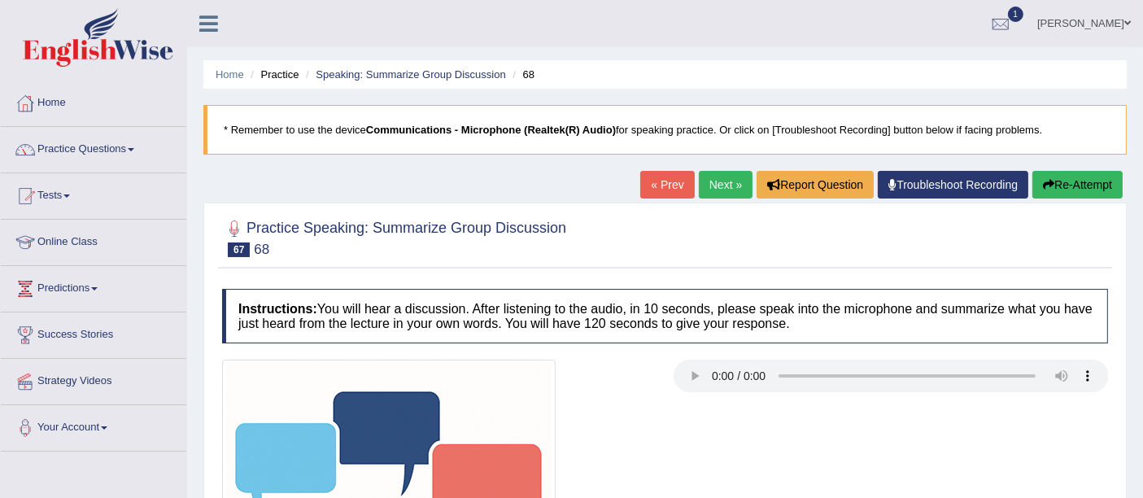
click at [718, 189] on link "Next »" at bounding box center [726, 185] width 54 height 28
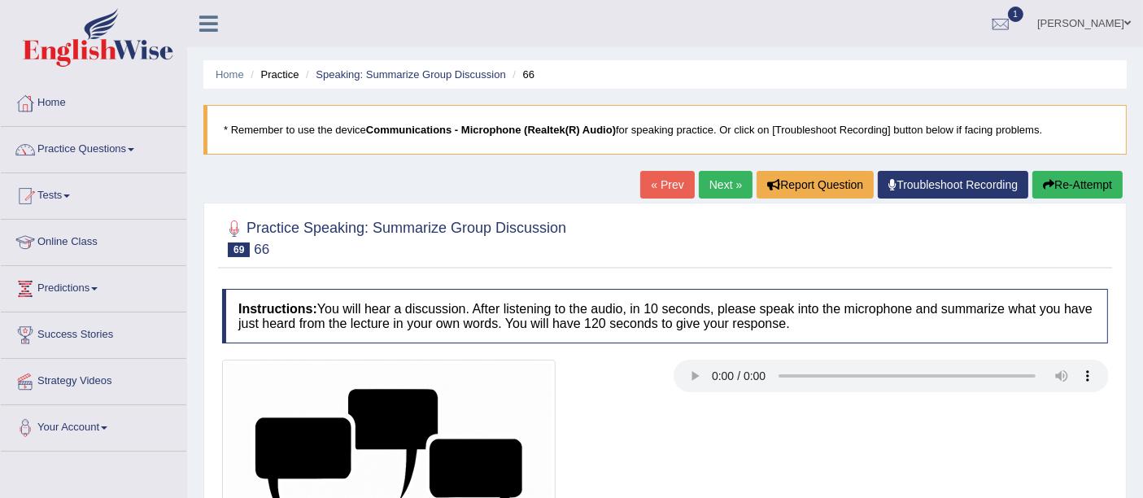
click at [718, 189] on link "Next »" at bounding box center [726, 185] width 54 height 28
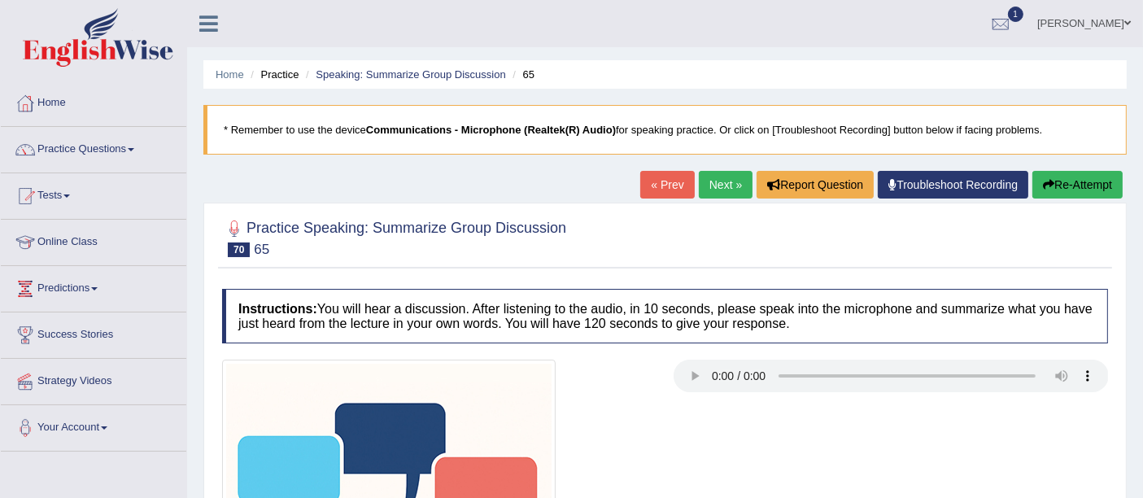
drag, startPoint x: 0, startPoint y: 0, endPoint x: 718, endPoint y: 189, distance: 742.2
click at [718, 189] on link "Next »" at bounding box center [726, 185] width 54 height 28
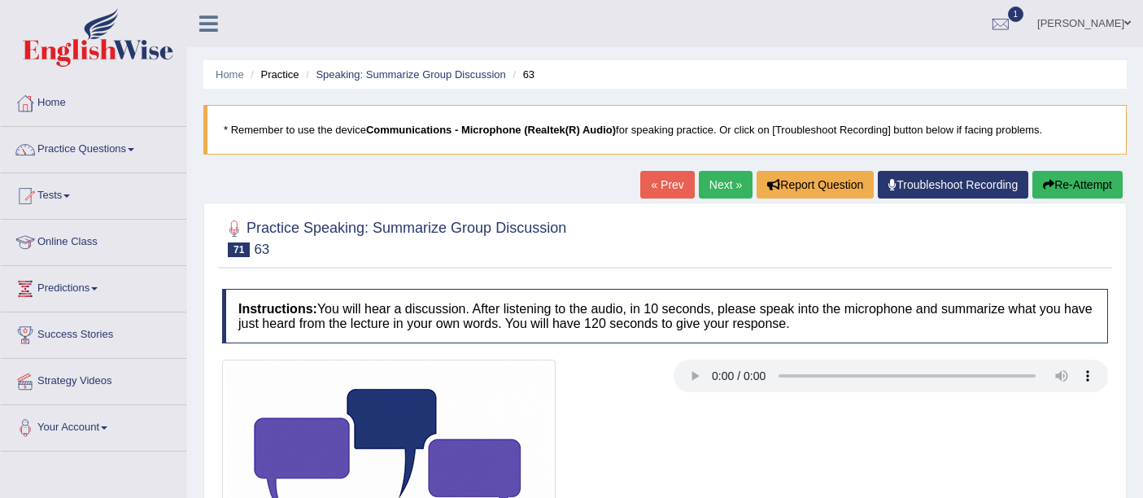
click at [718, 189] on link "Next »" at bounding box center [726, 185] width 54 height 28
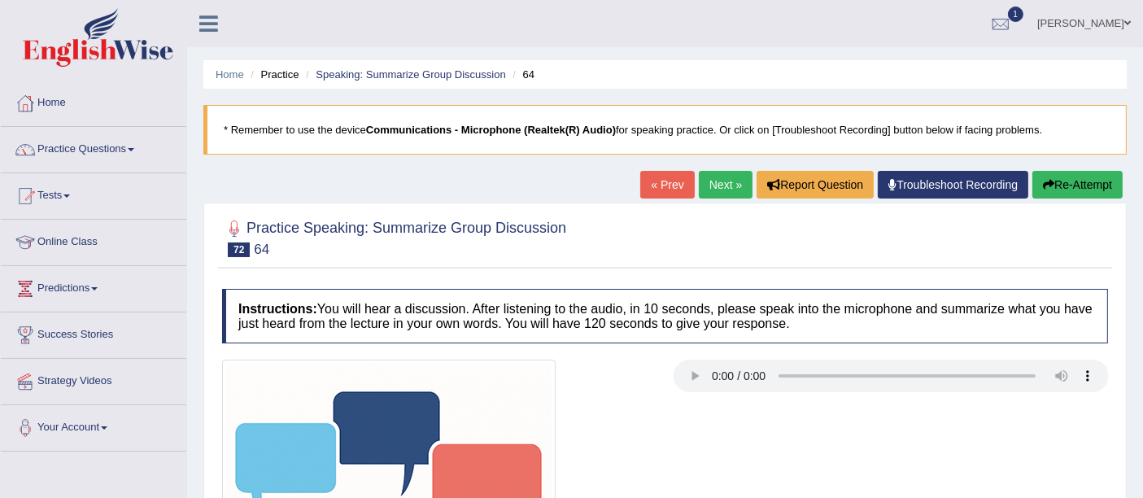
click at [715, 180] on link "Next »" at bounding box center [726, 185] width 54 height 28
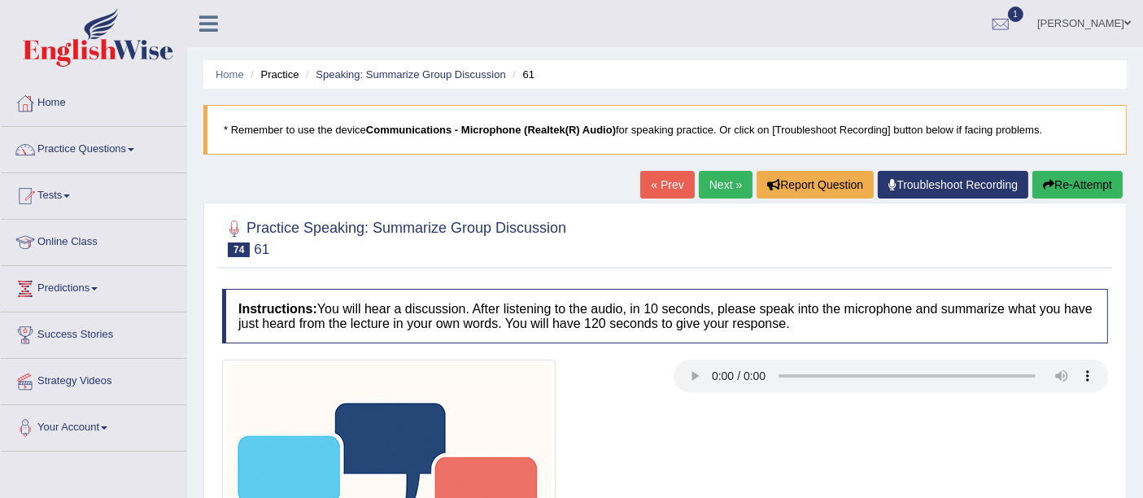
click at [729, 175] on link "Next »" at bounding box center [726, 185] width 54 height 28
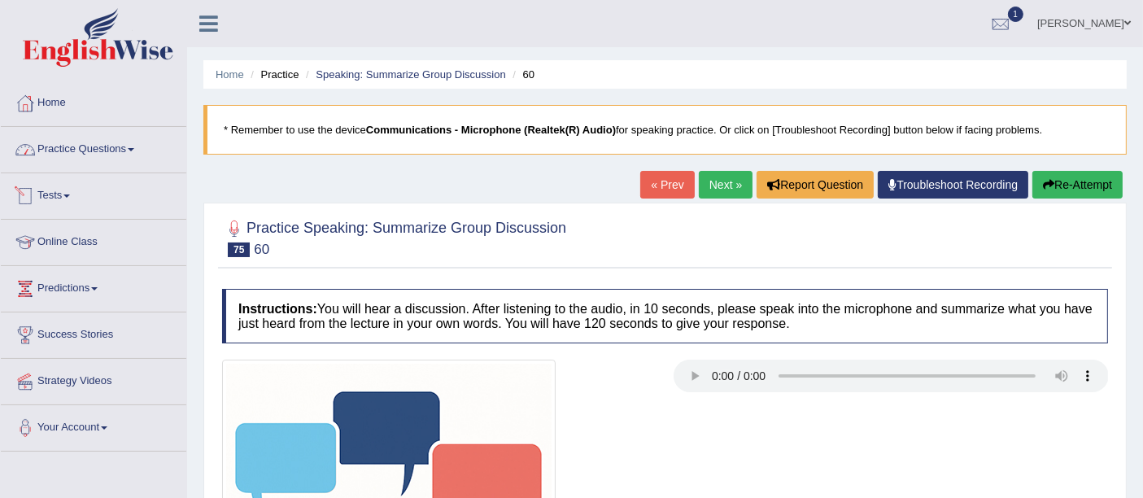
click at [97, 153] on link "Practice Questions" at bounding box center [94, 147] width 186 height 41
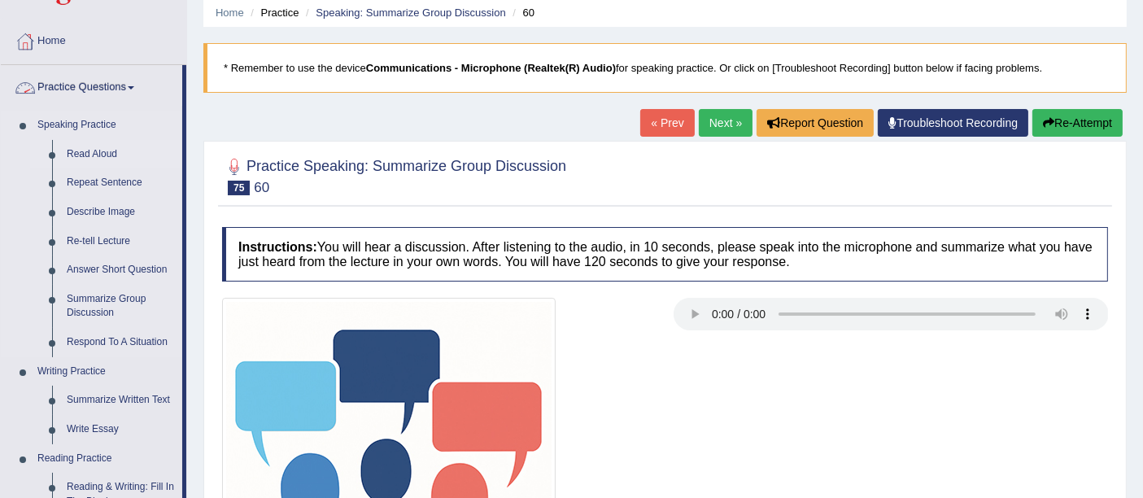
scroll to position [90, 0]
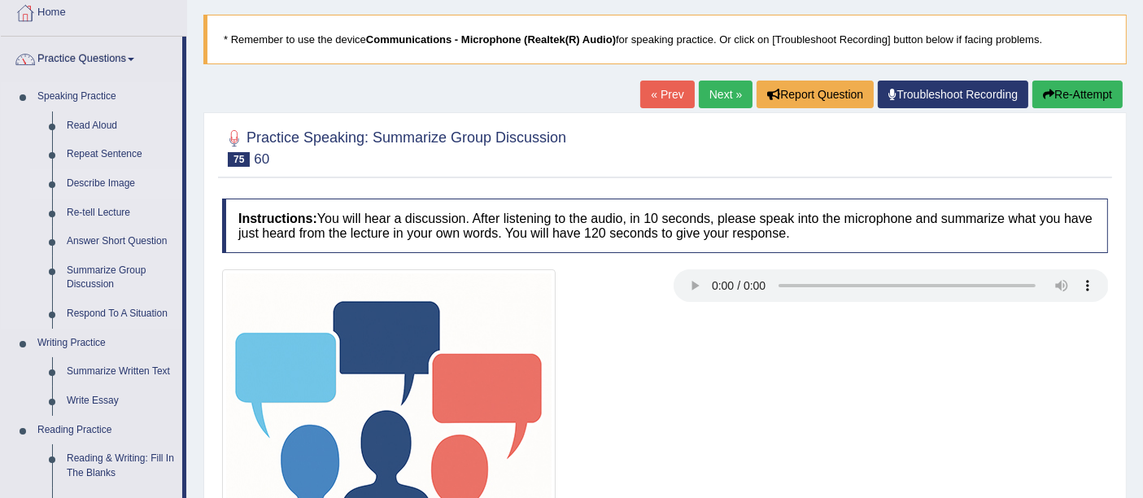
click at [105, 181] on link "Describe Image" at bounding box center [120, 183] width 123 height 29
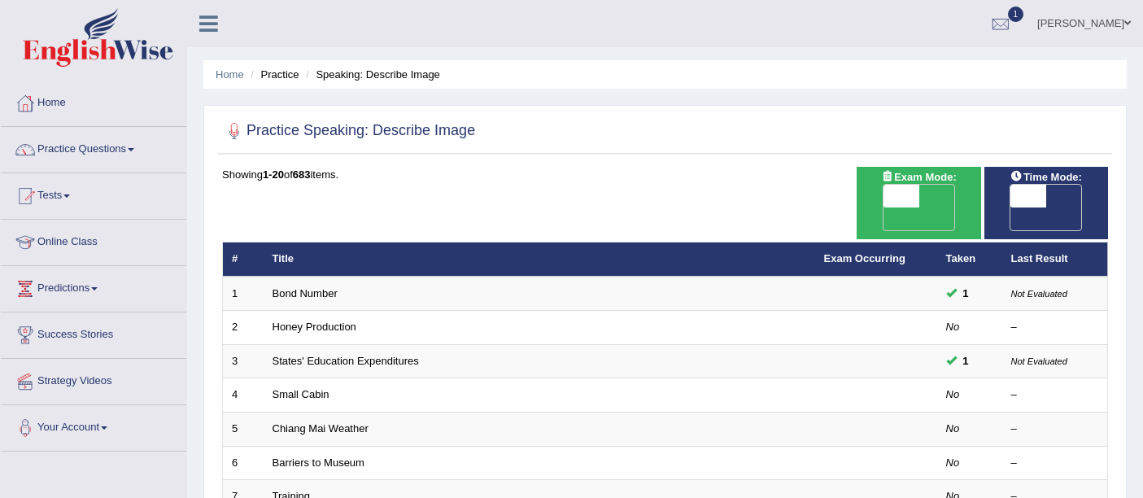
scroll to position [573, 0]
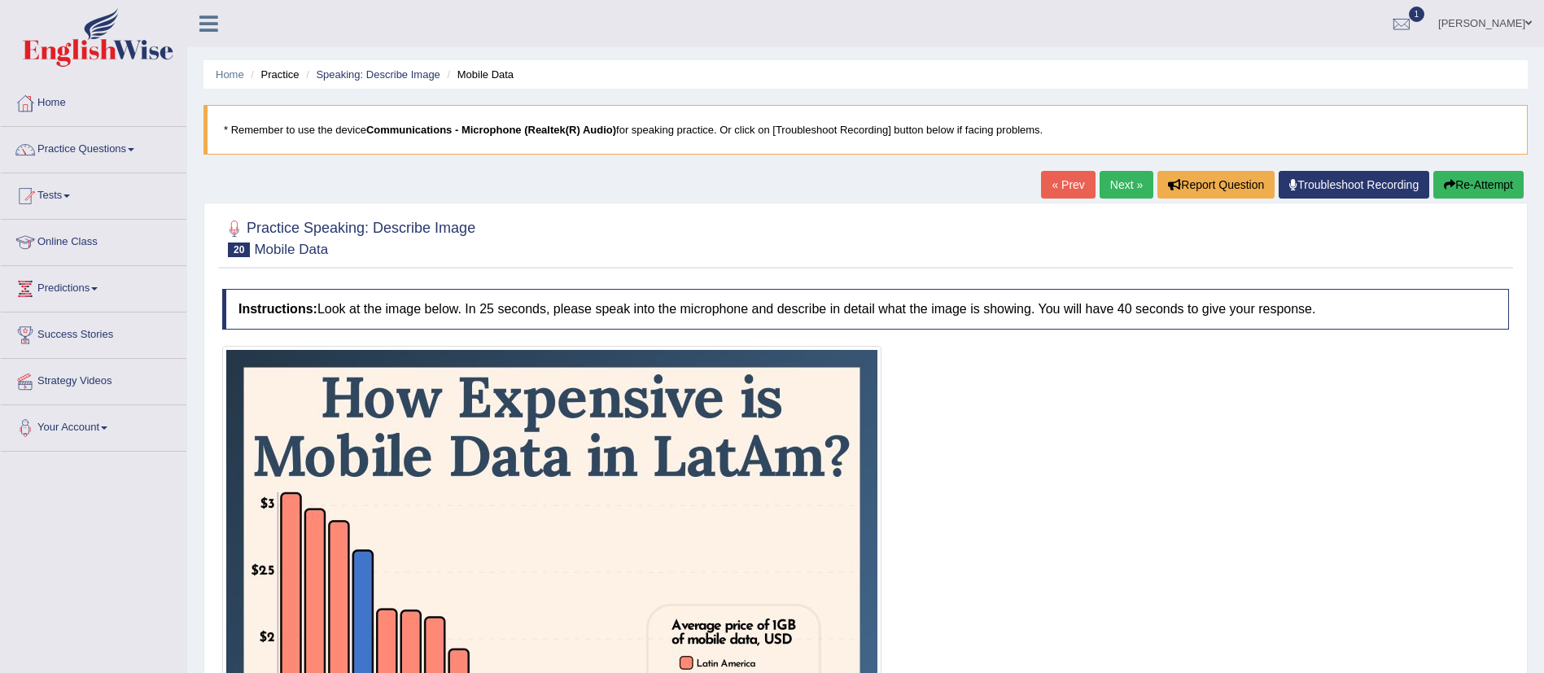
click at [1106, 194] on link "Next »" at bounding box center [1126, 185] width 54 height 28
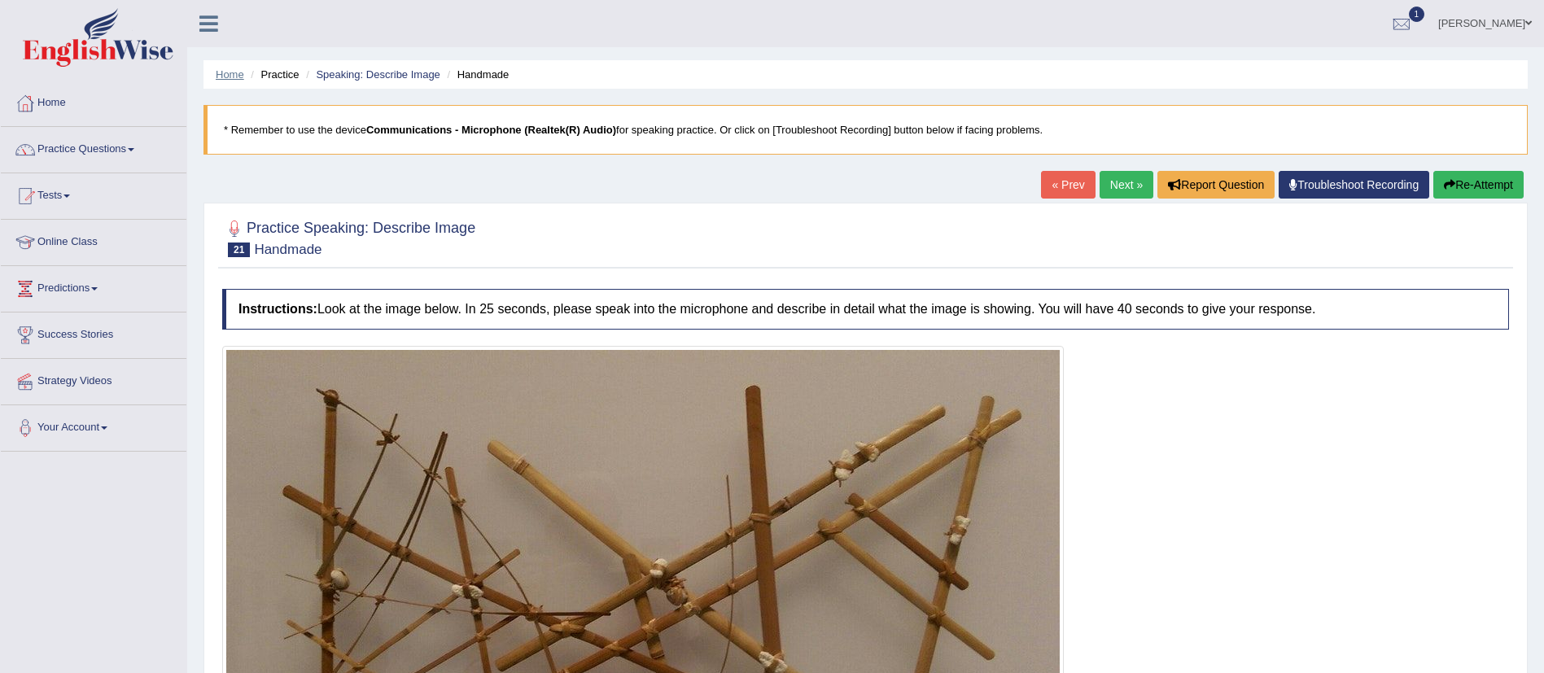
click at [224, 73] on link "Home" at bounding box center [230, 74] width 28 height 12
